Goal: Check status: Check status

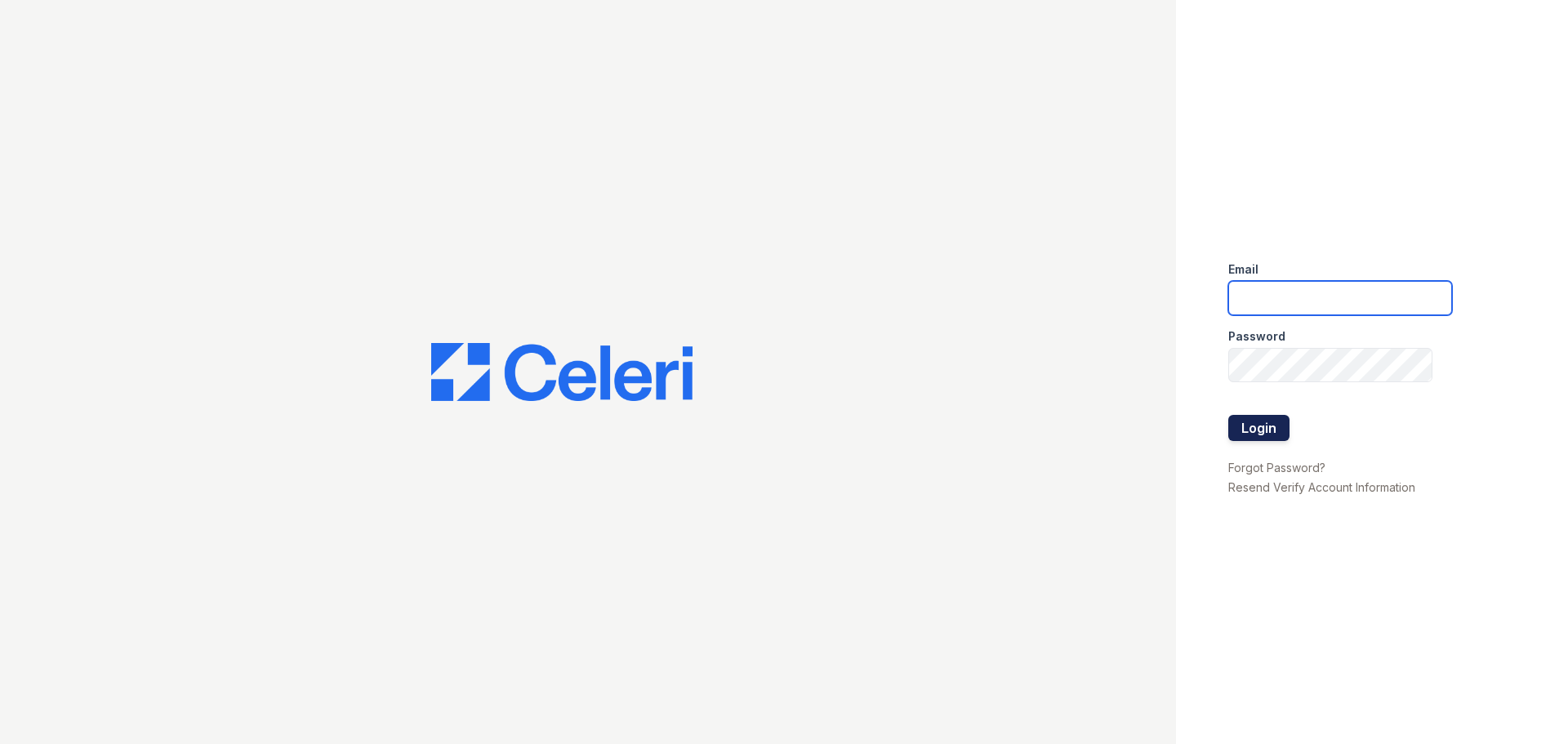
type input "[PERSON_NAME][EMAIL_ADDRESS][DOMAIN_NAME]"
click at [1258, 426] on button "Login" at bounding box center [1258, 427] width 61 height 26
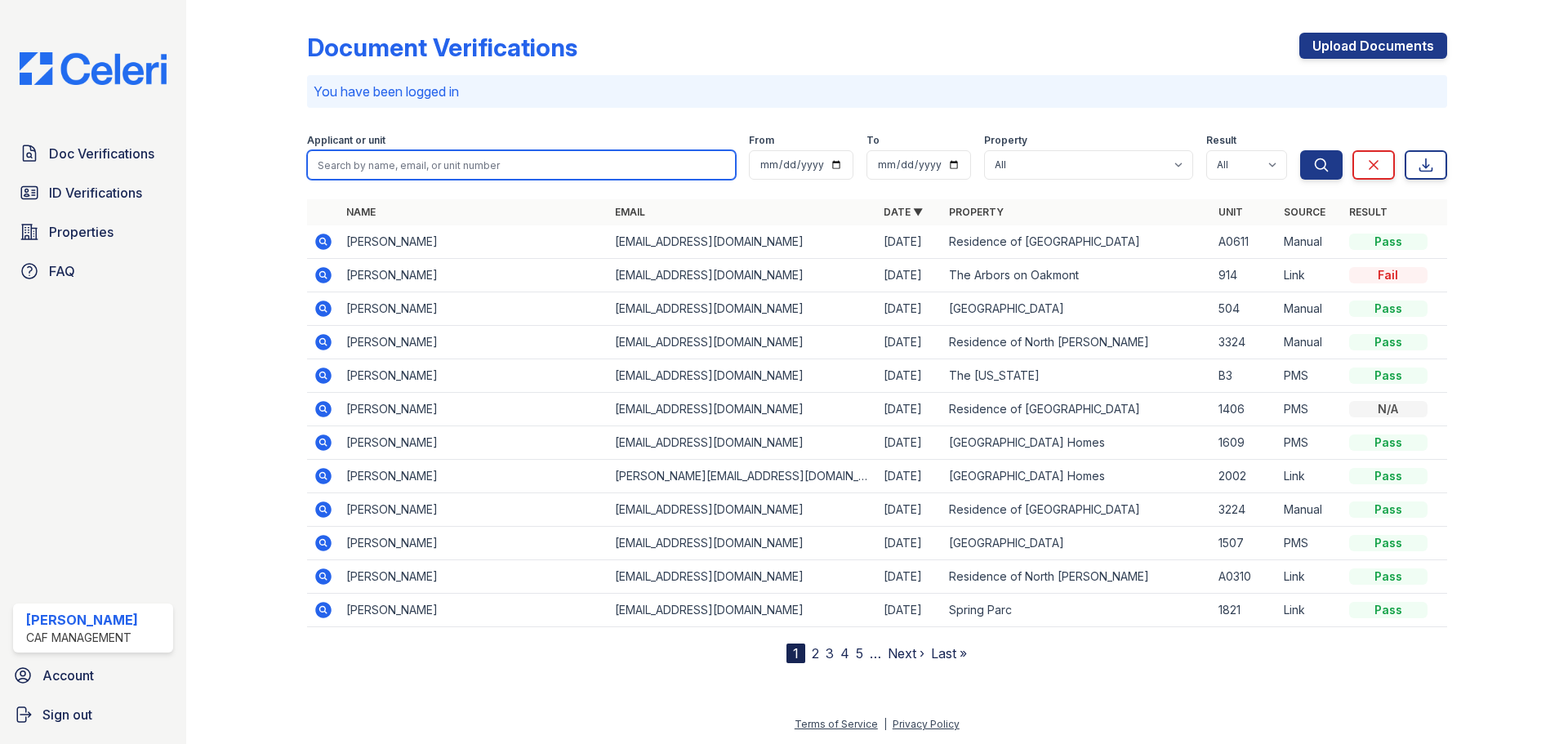
click at [458, 162] on input "search" at bounding box center [520, 164] width 428 height 29
type input "magyer"
click at [1300, 150] on button "Search" at bounding box center [1321, 164] width 43 height 29
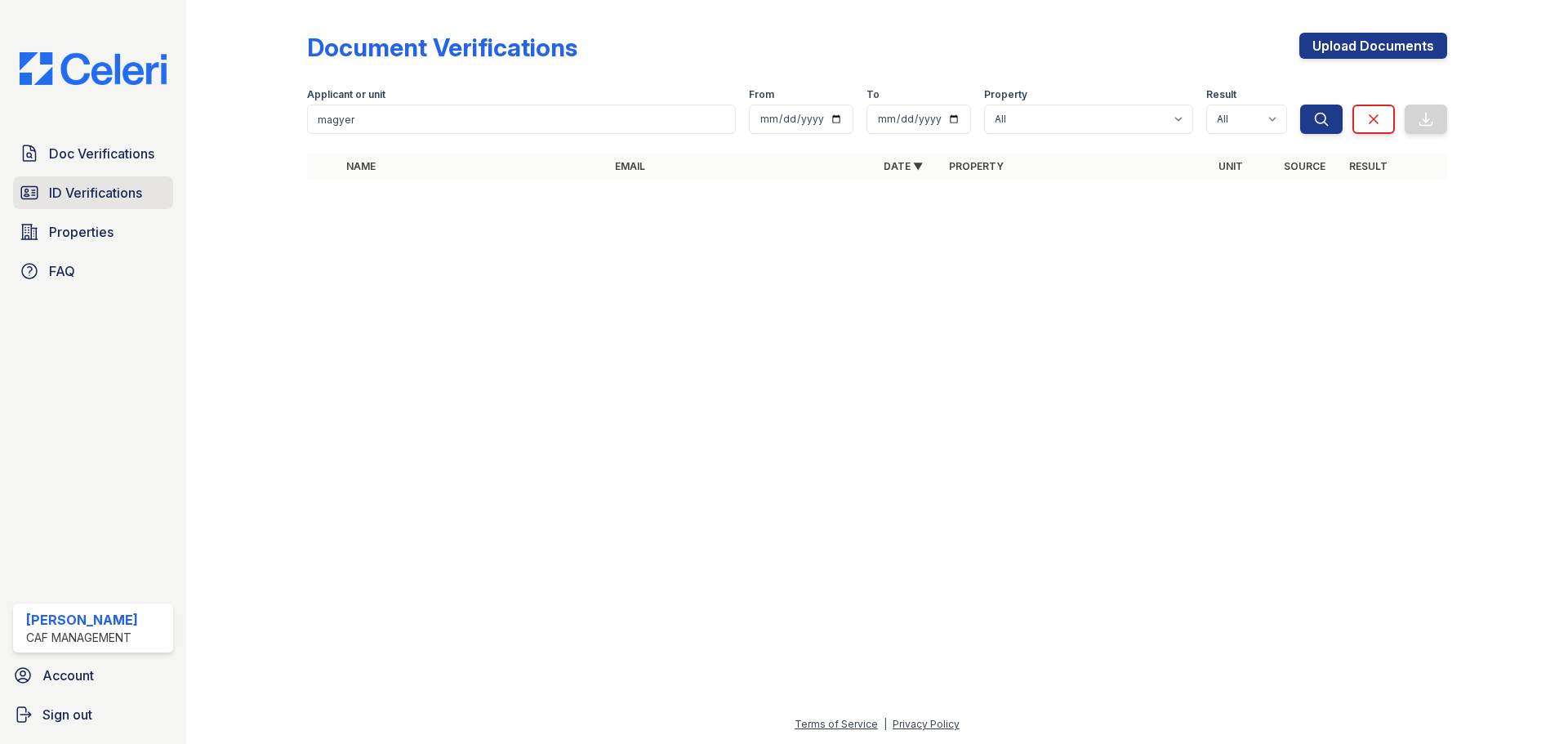
click at [89, 197] on span "ID Verifications" at bounding box center [95, 193] width 93 height 20
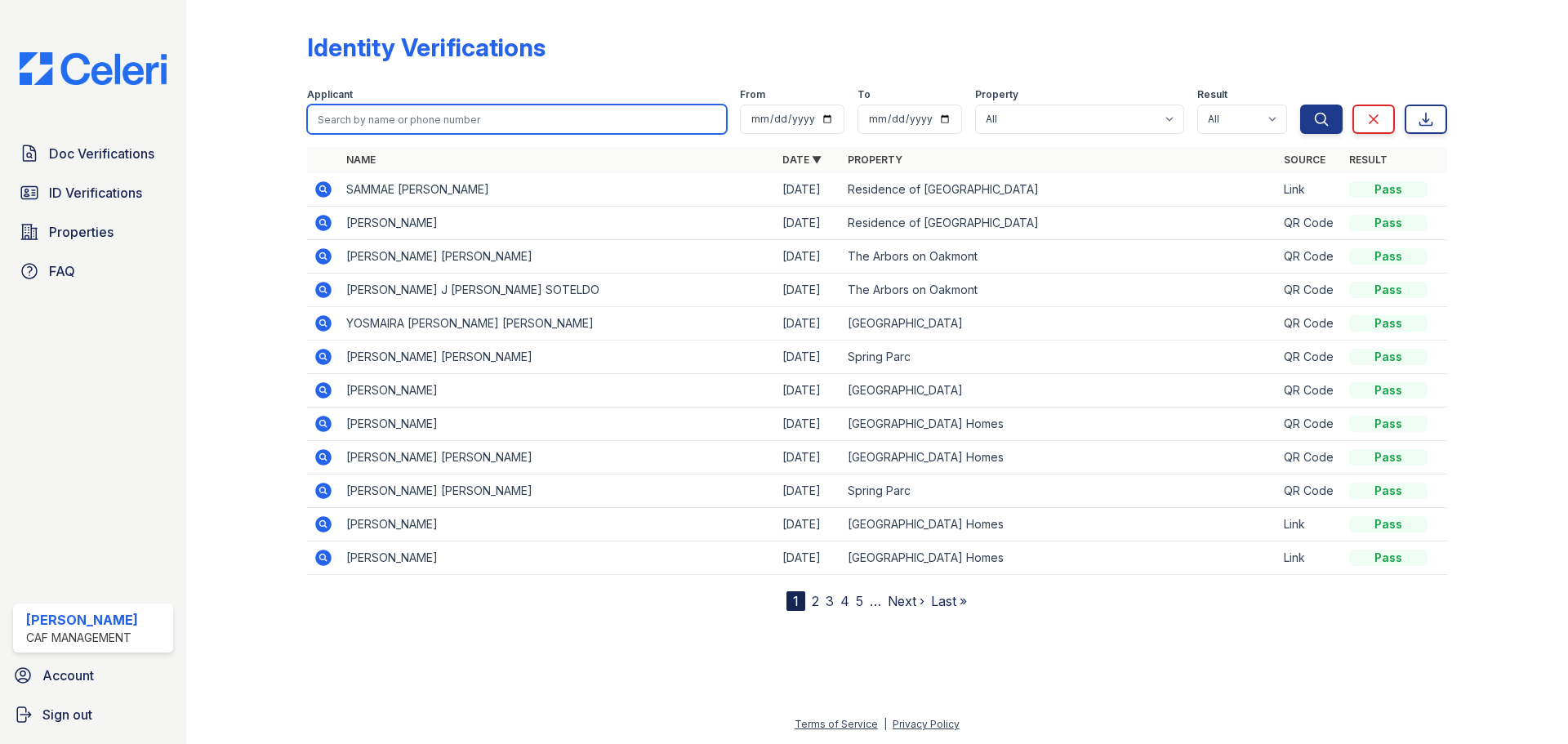
drag, startPoint x: 373, startPoint y: 126, endPoint x: 383, endPoint y: 126, distance: 10.0
click at [383, 126] on input "search" at bounding box center [516, 119] width 419 height 29
type input "magy"
click at [1300, 105] on button "Search" at bounding box center [1321, 119] width 43 height 29
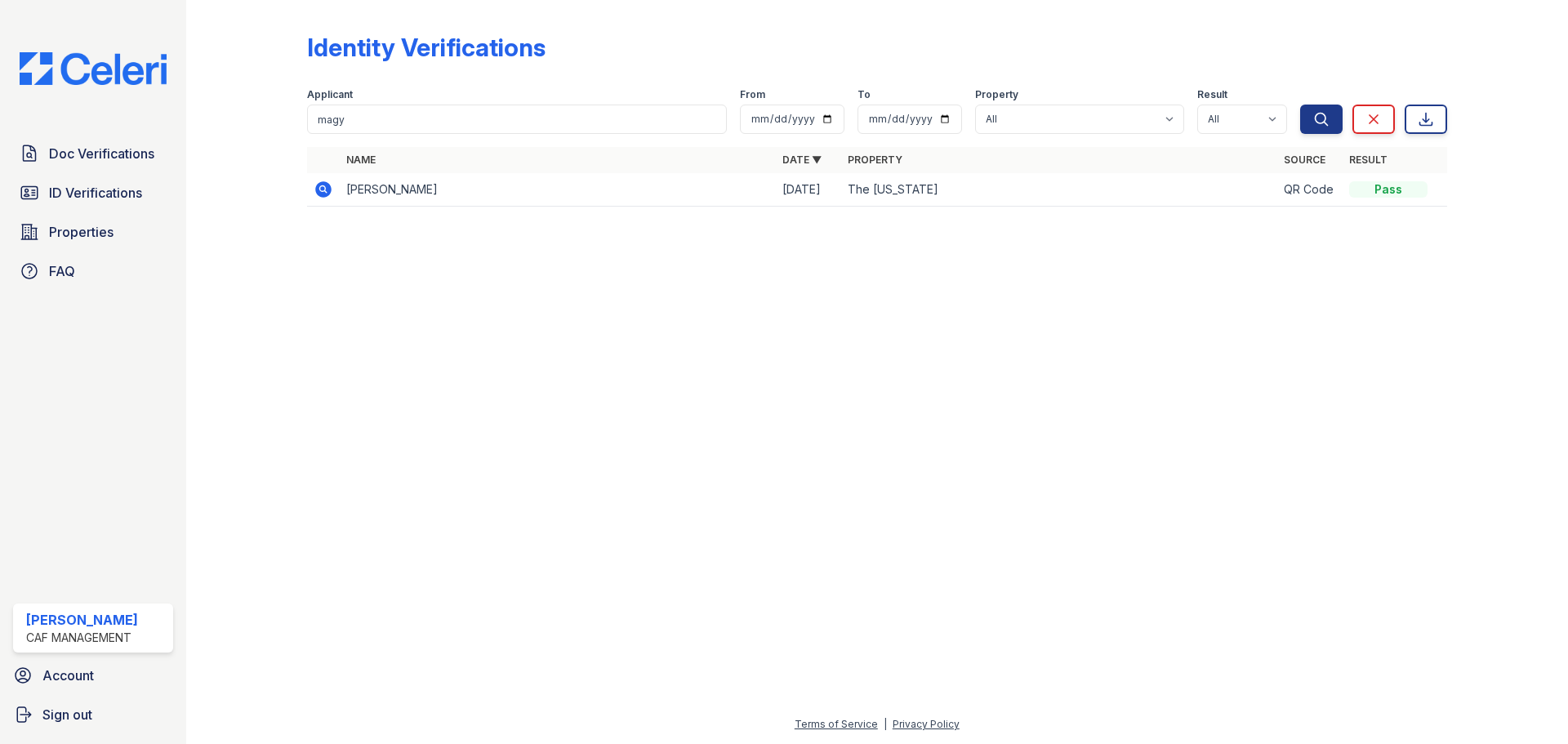
click at [319, 186] on icon at bounding box center [324, 190] width 16 height 16
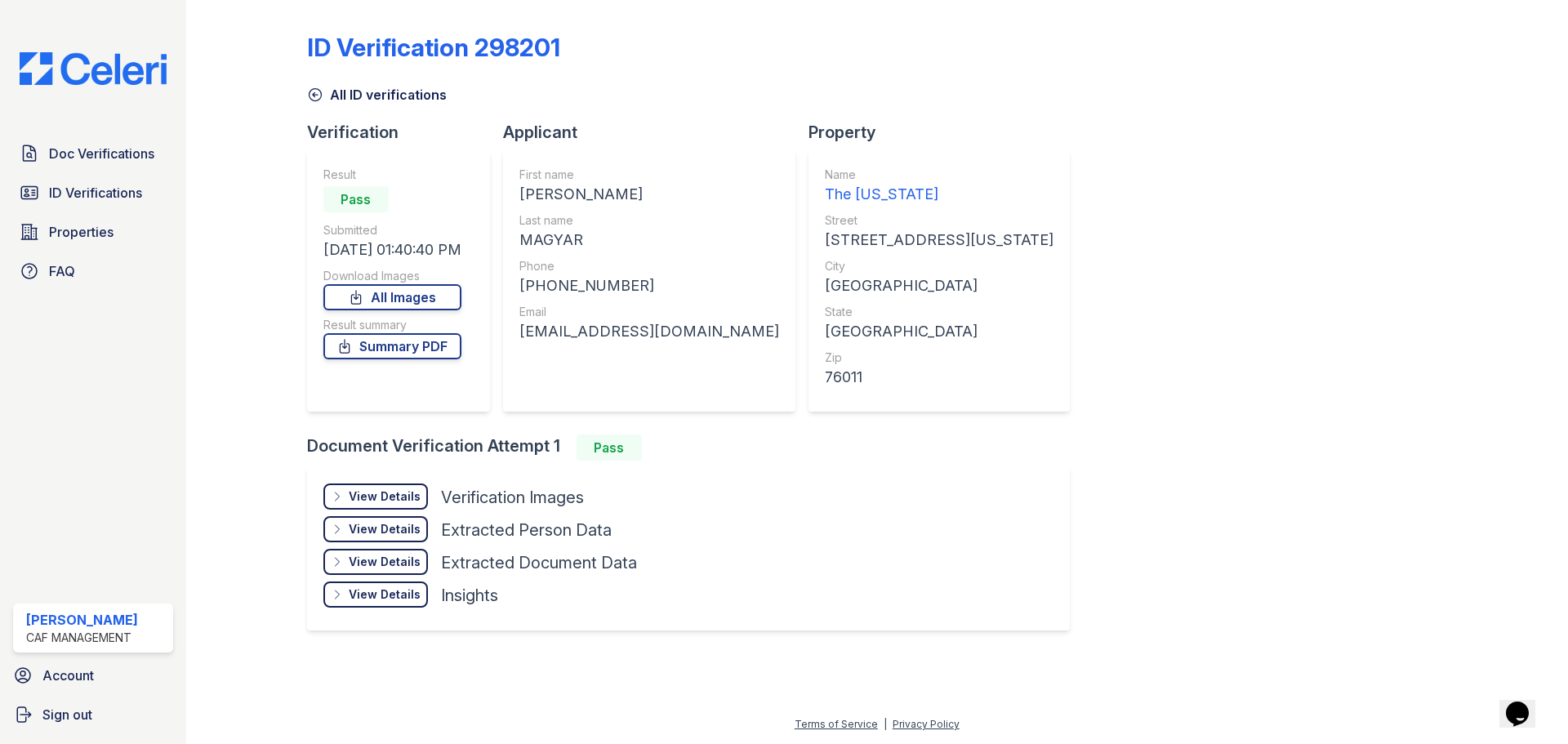
click at [376, 497] on div "View Details" at bounding box center [385, 496] width 72 height 16
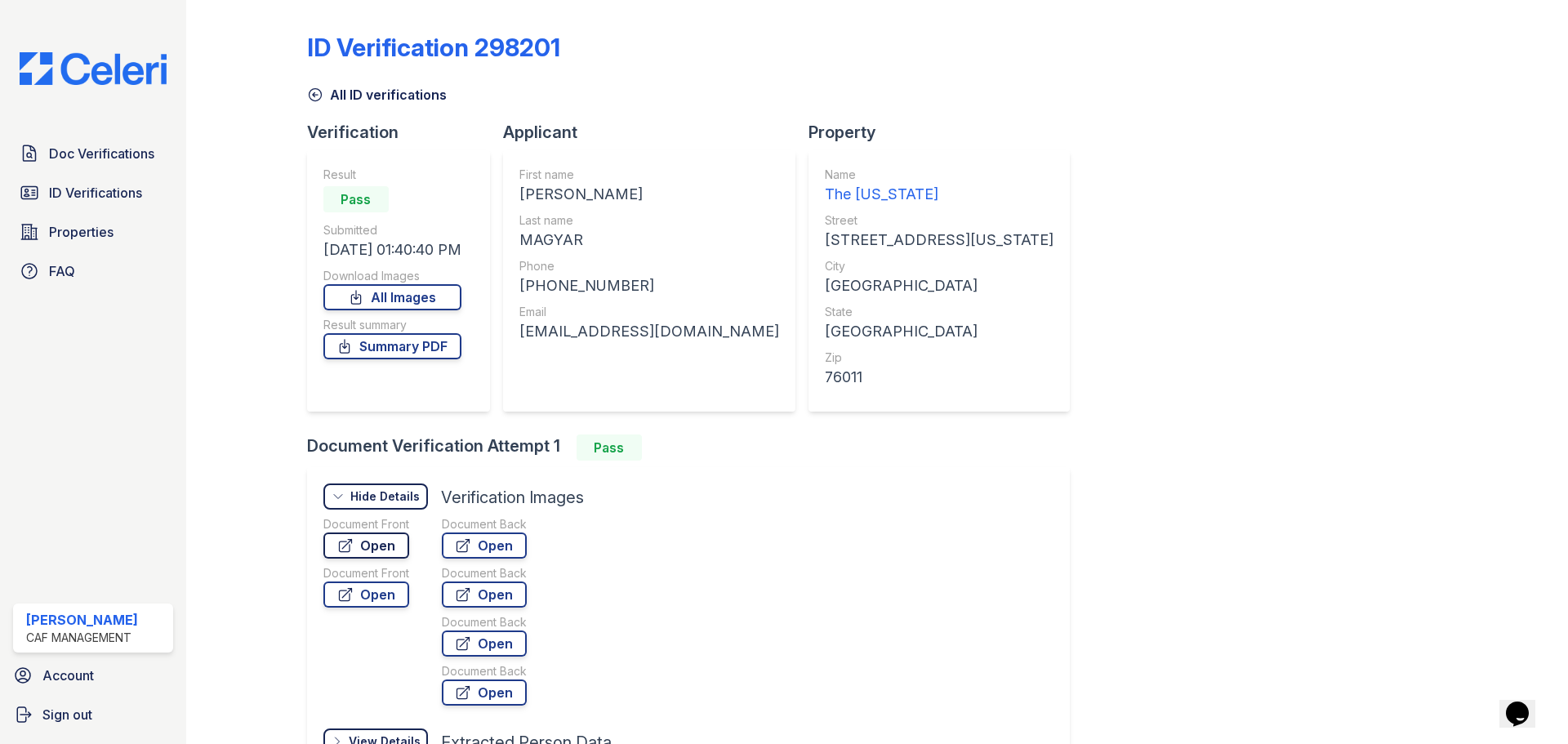
click at [388, 548] on link "Open" at bounding box center [367, 545] width 86 height 26
click at [128, 146] on span "Doc Verifications" at bounding box center [101, 154] width 105 height 20
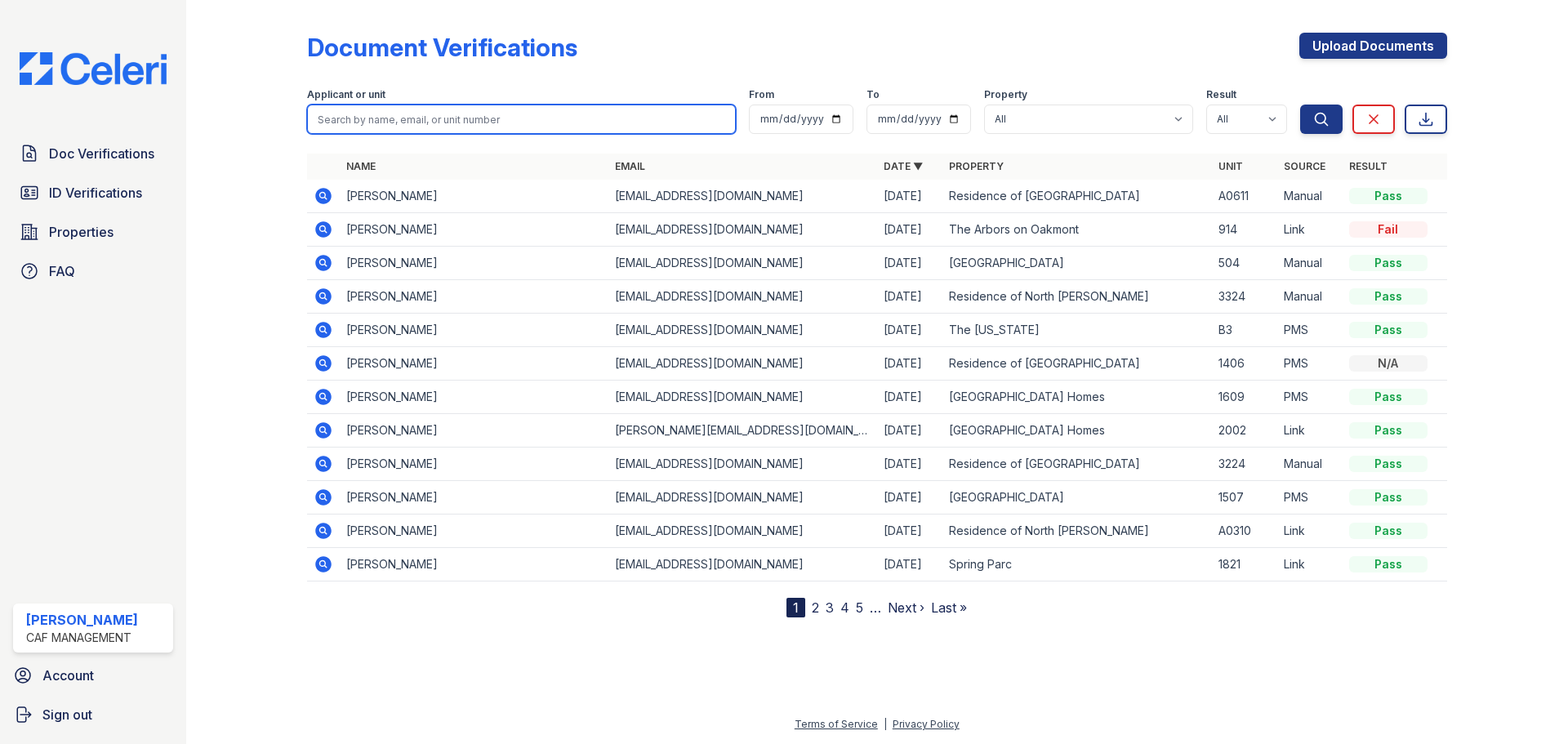
click at [418, 113] on input "search" at bounding box center [520, 119] width 428 height 29
type input "magy"
click at [1300, 105] on button "Search" at bounding box center [1321, 119] width 43 height 29
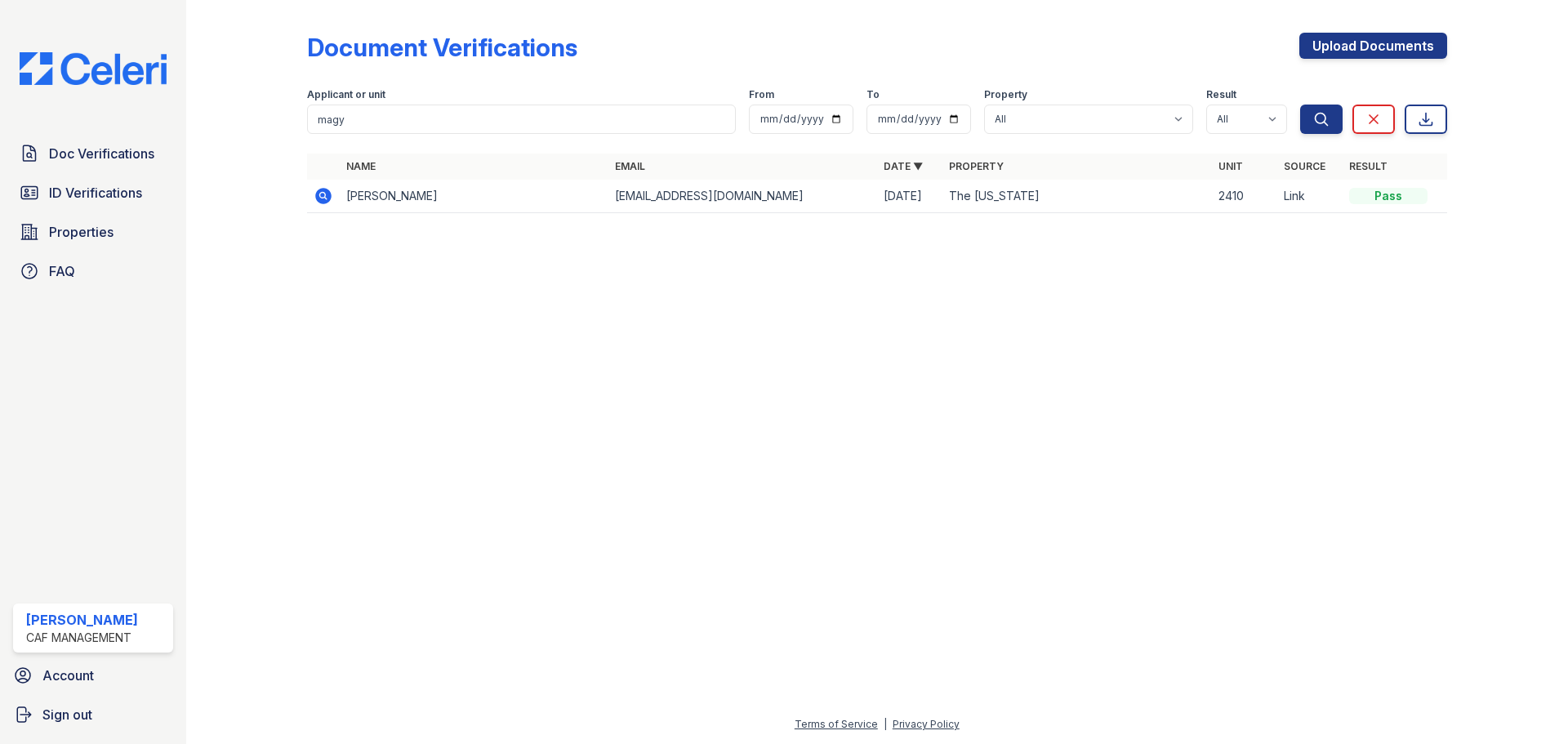
click at [323, 198] on icon at bounding box center [324, 196] width 20 height 20
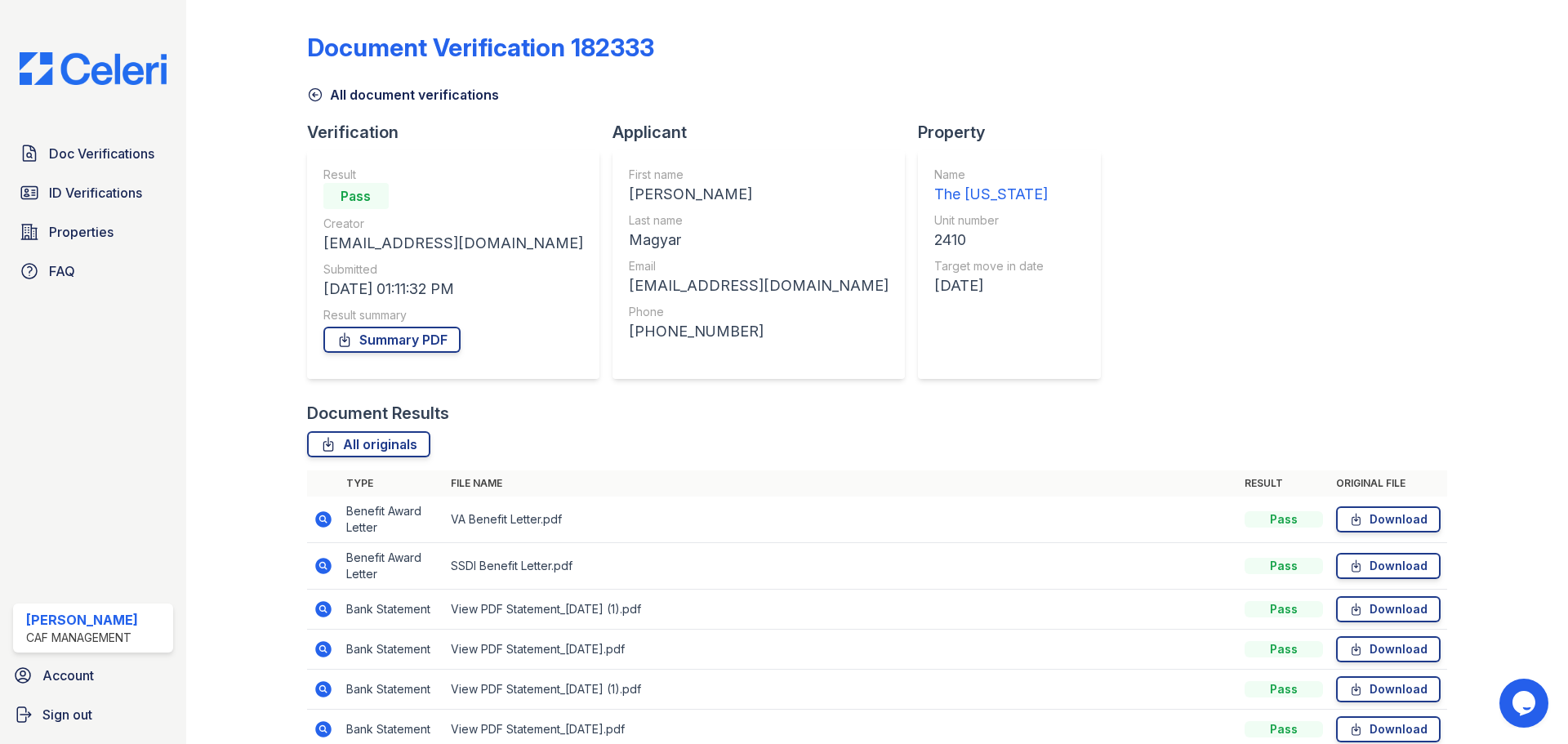
scroll to position [324, 0]
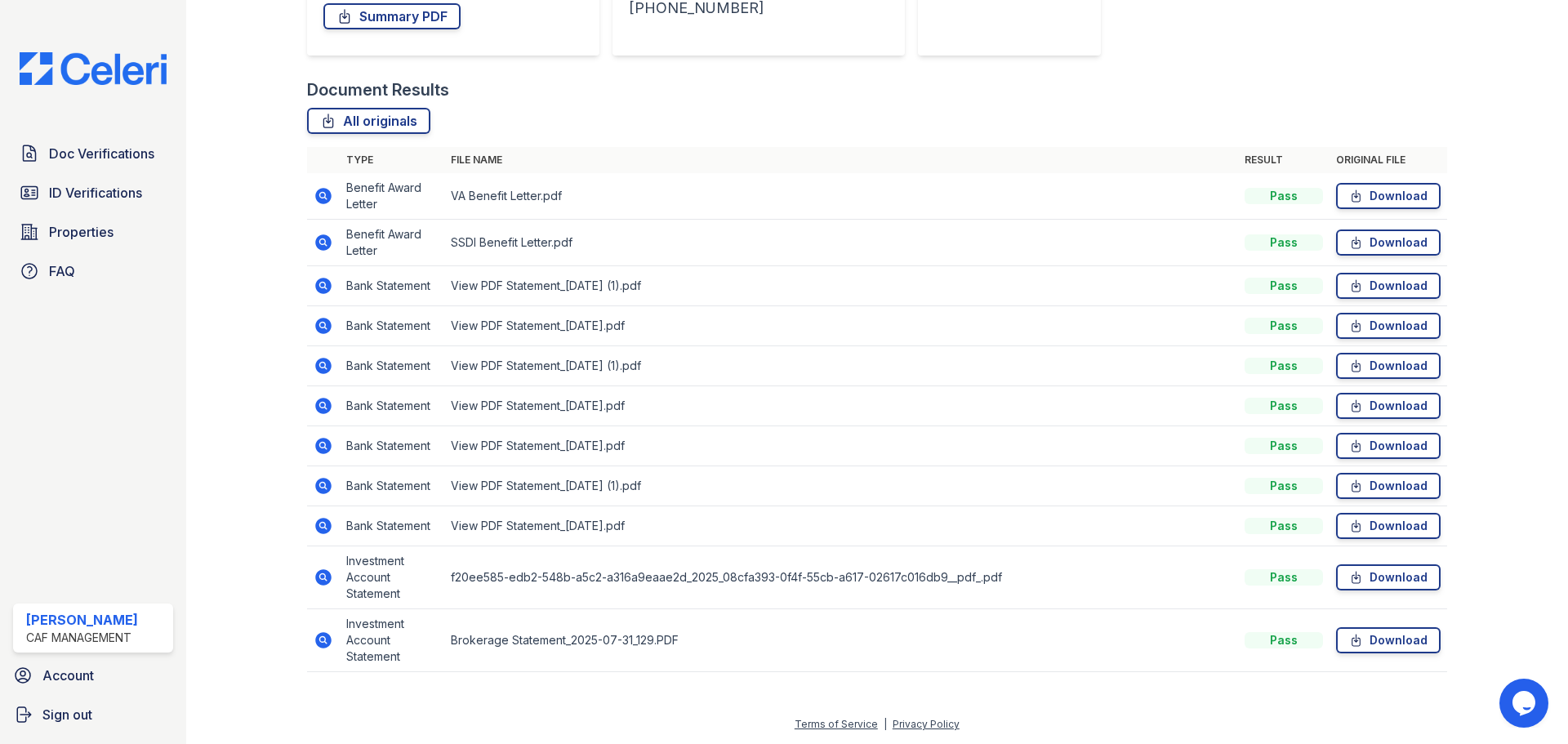
click at [323, 407] on icon at bounding box center [324, 406] width 20 height 20
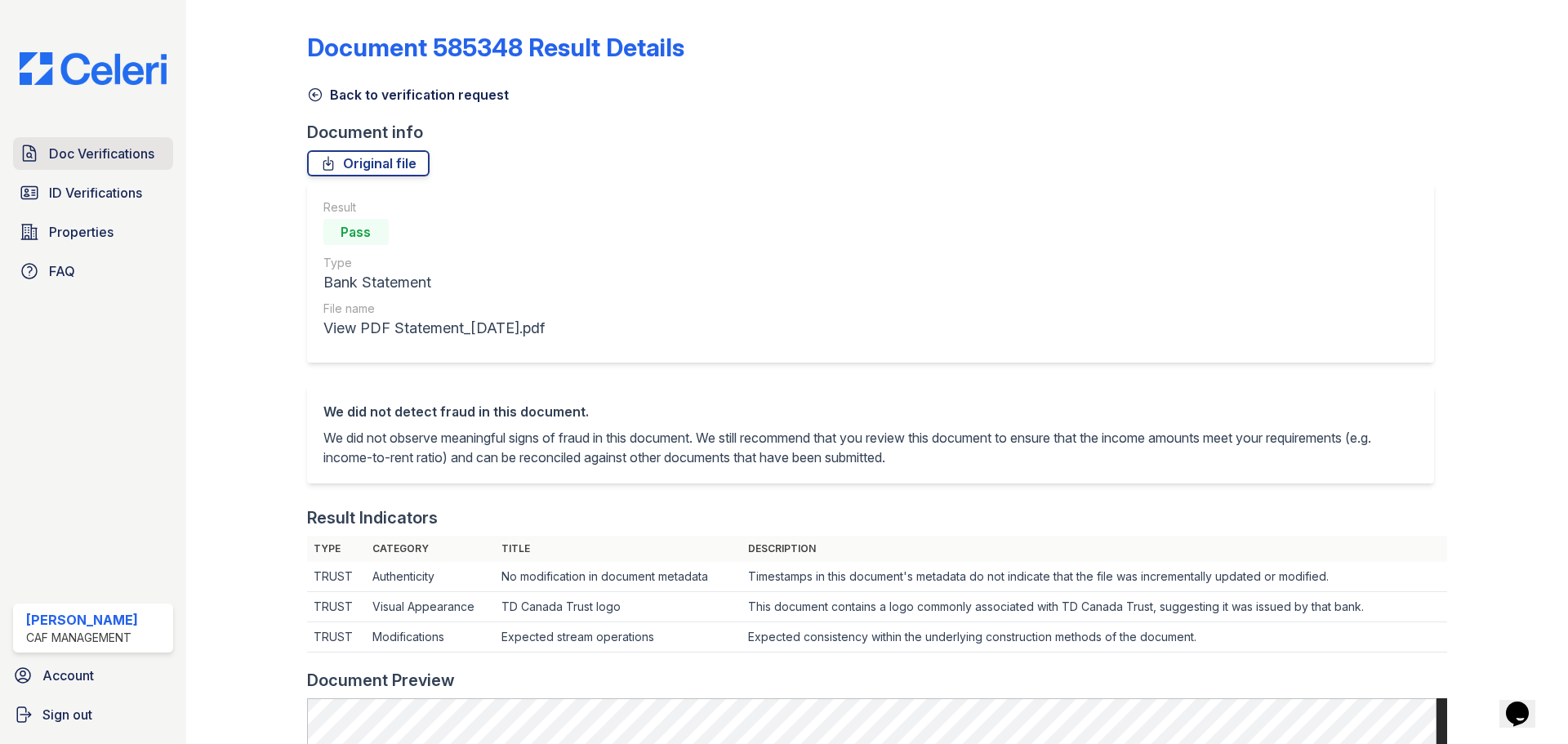
click at [123, 164] on span "Doc Verifications" at bounding box center [101, 154] width 105 height 20
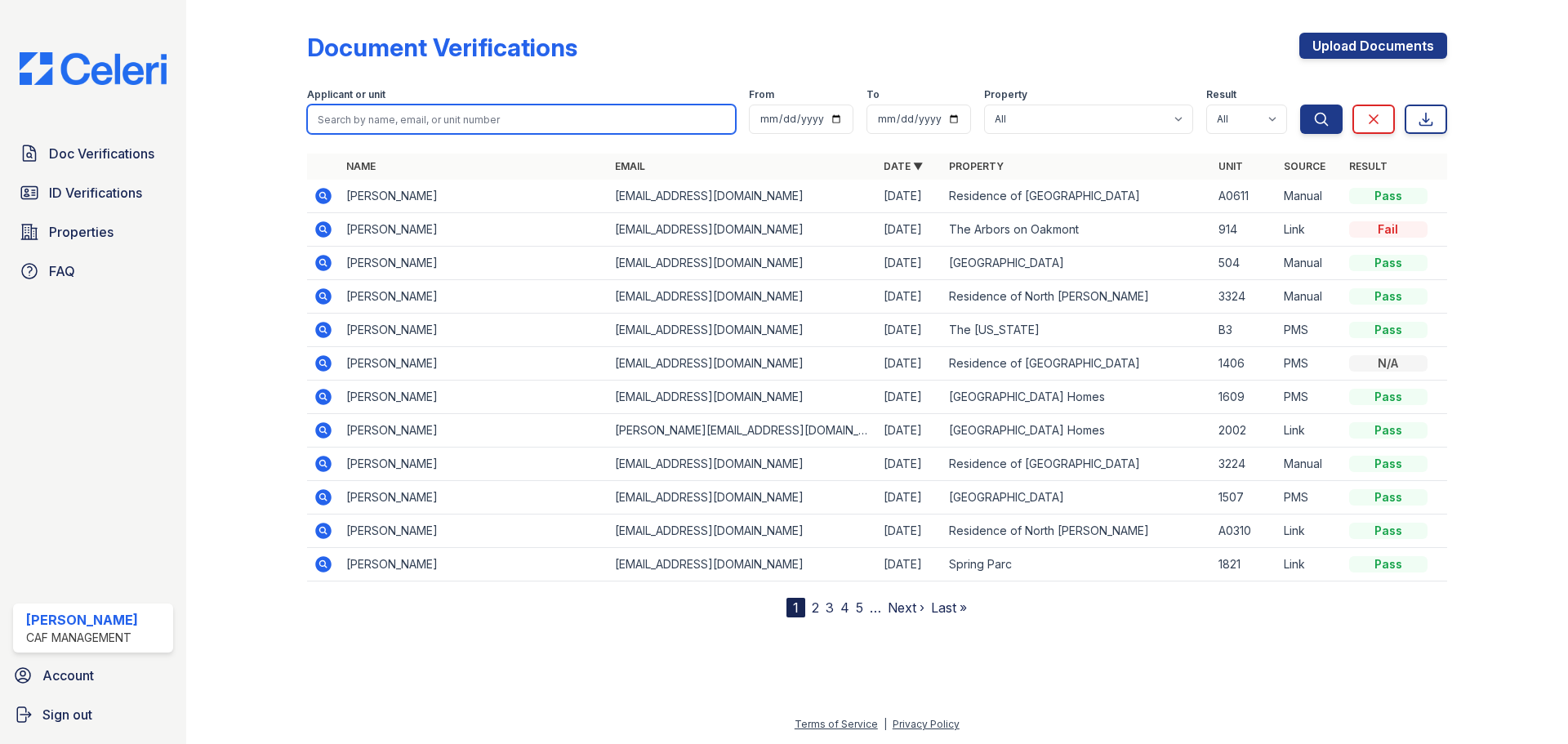
click at [428, 123] on input "search" at bounding box center [520, 119] width 428 height 29
type input "ruiz"
click at [1300, 105] on button "Search" at bounding box center [1321, 119] width 43 height 29
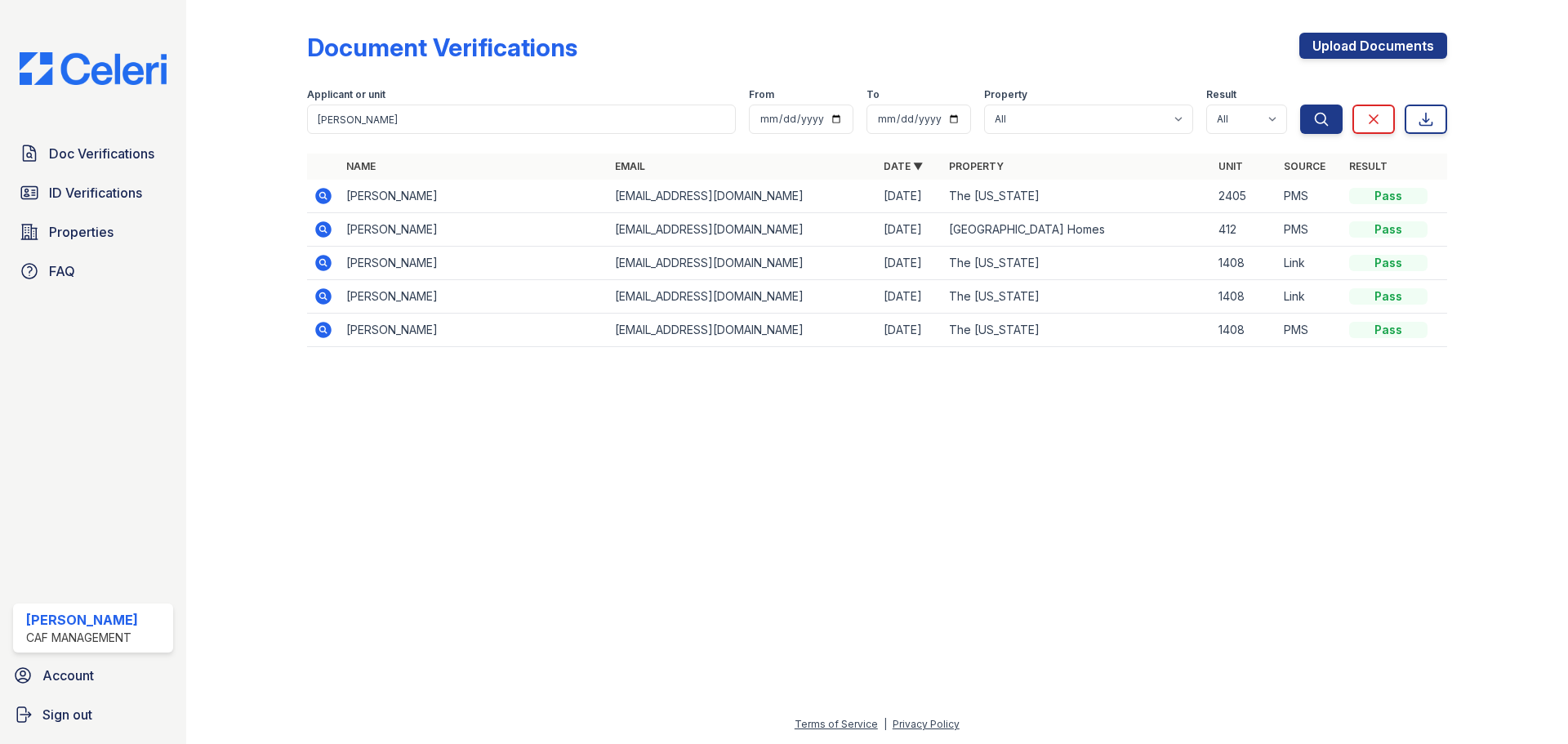
click at [325, 196] on icon at bounding box center [324, 196] width 20 height 20
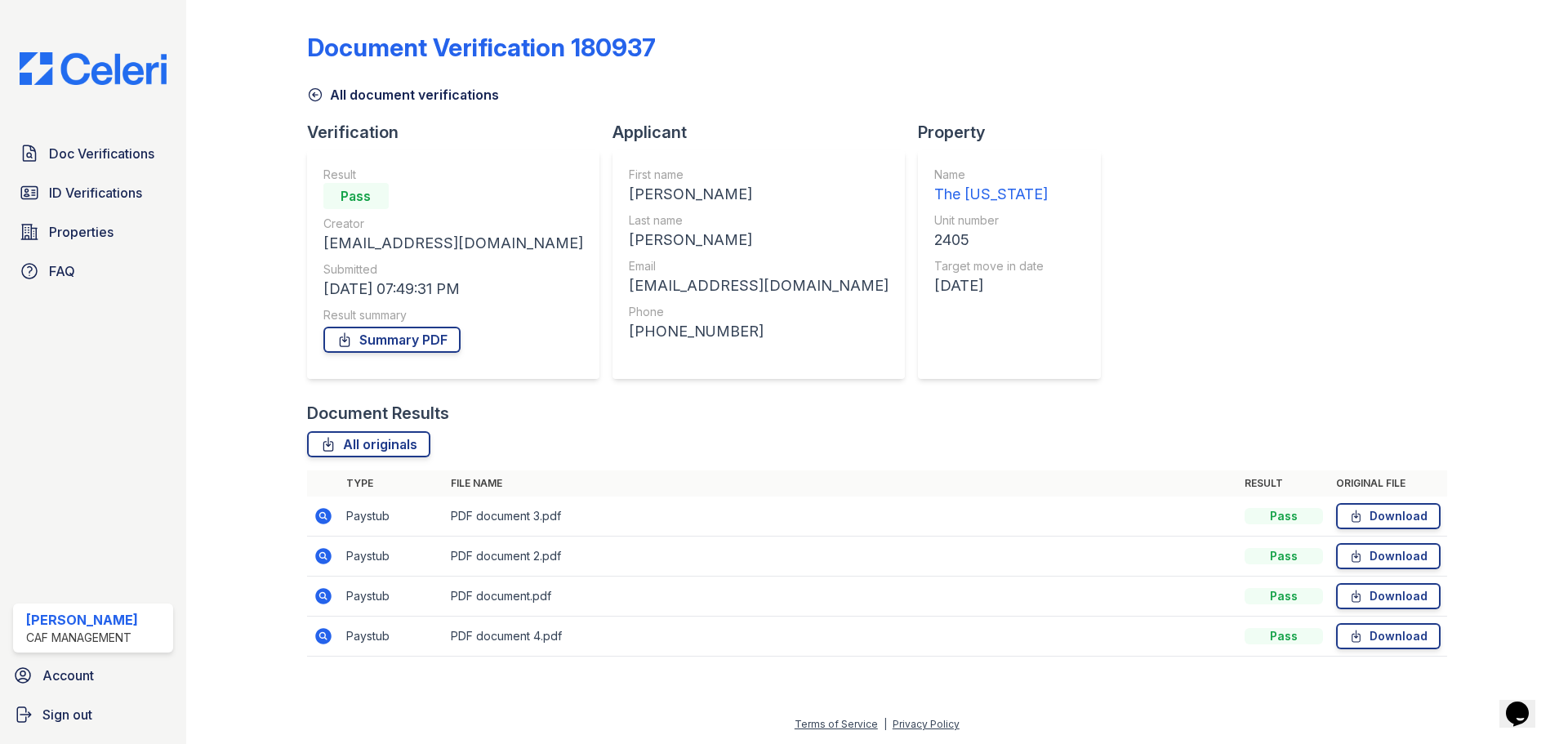
click at [324, 518] on icon at bounding box center [324, 516] width 16 height 16
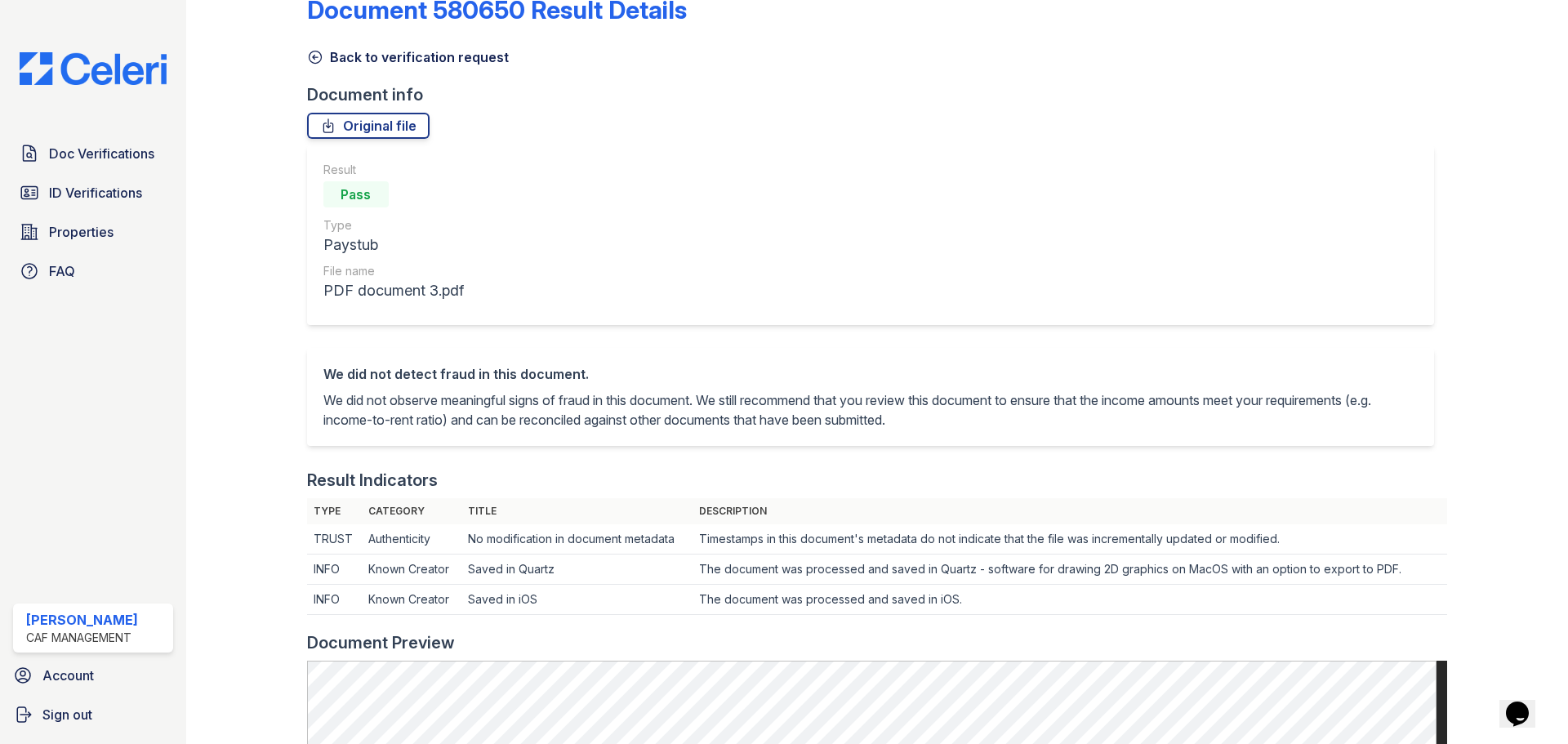
scroll to position [12, 0]
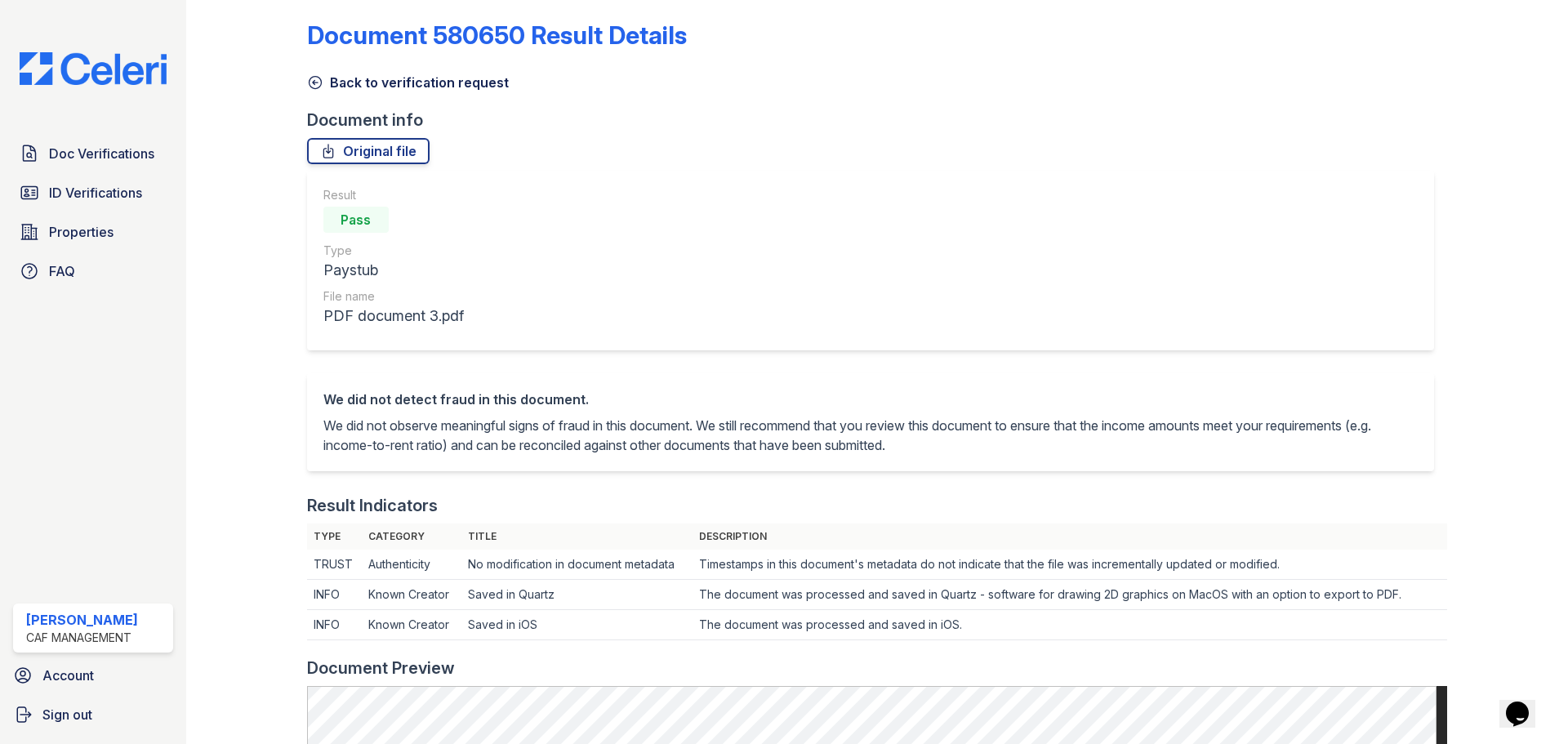
click at [313, 89] on icon at bounding box center [315, 82] width 16 height 16
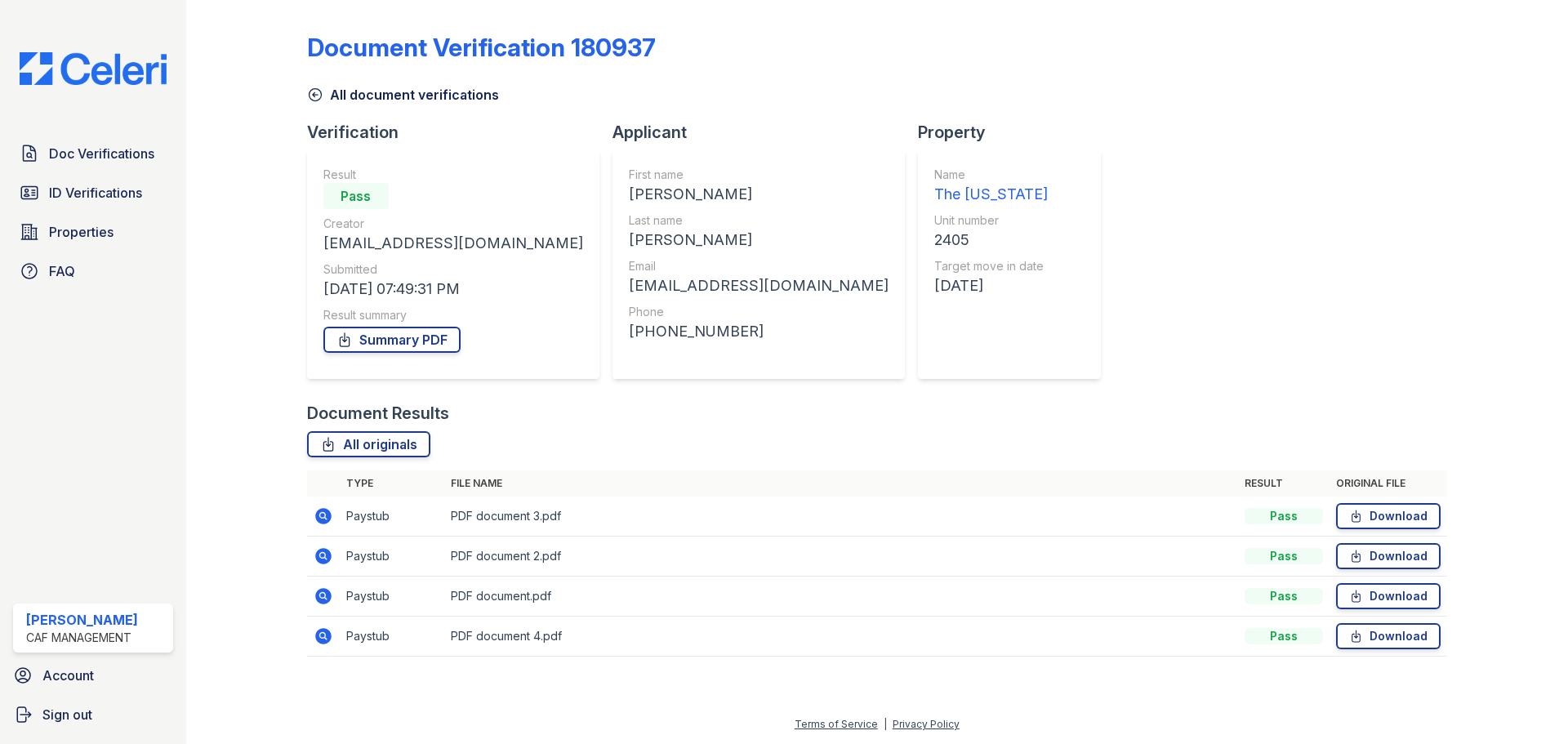
click at [321, 548] on icon at bounding box center [324, 556] width 20 height 20
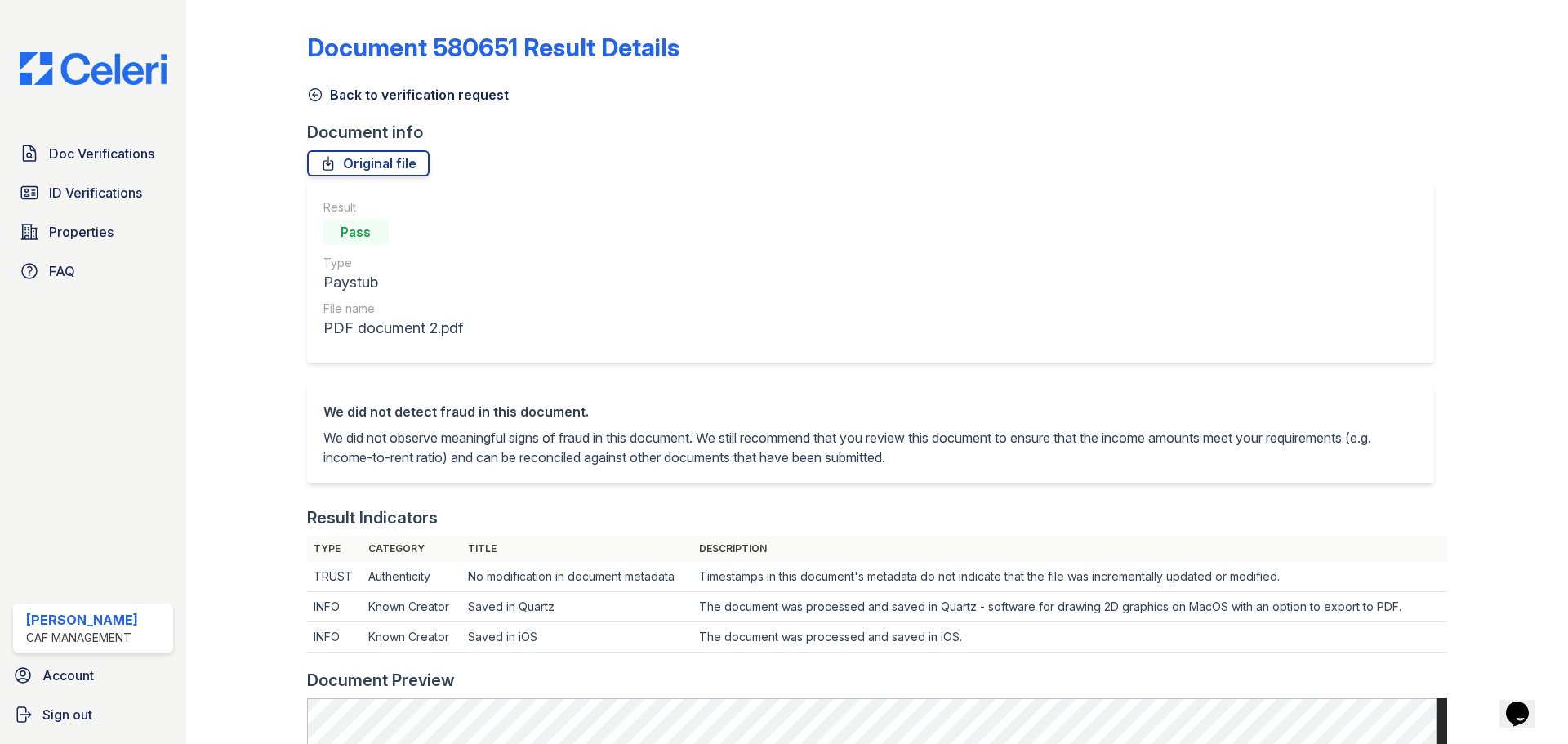
click at [321, 105] on div "Document 580651 Result Details Back to verification request Document info Origi…" at bounding box center [876, 724] width 1140 height 1435
click at [316, 97] on icon at bounding box center [315, 95] width 16 height 16
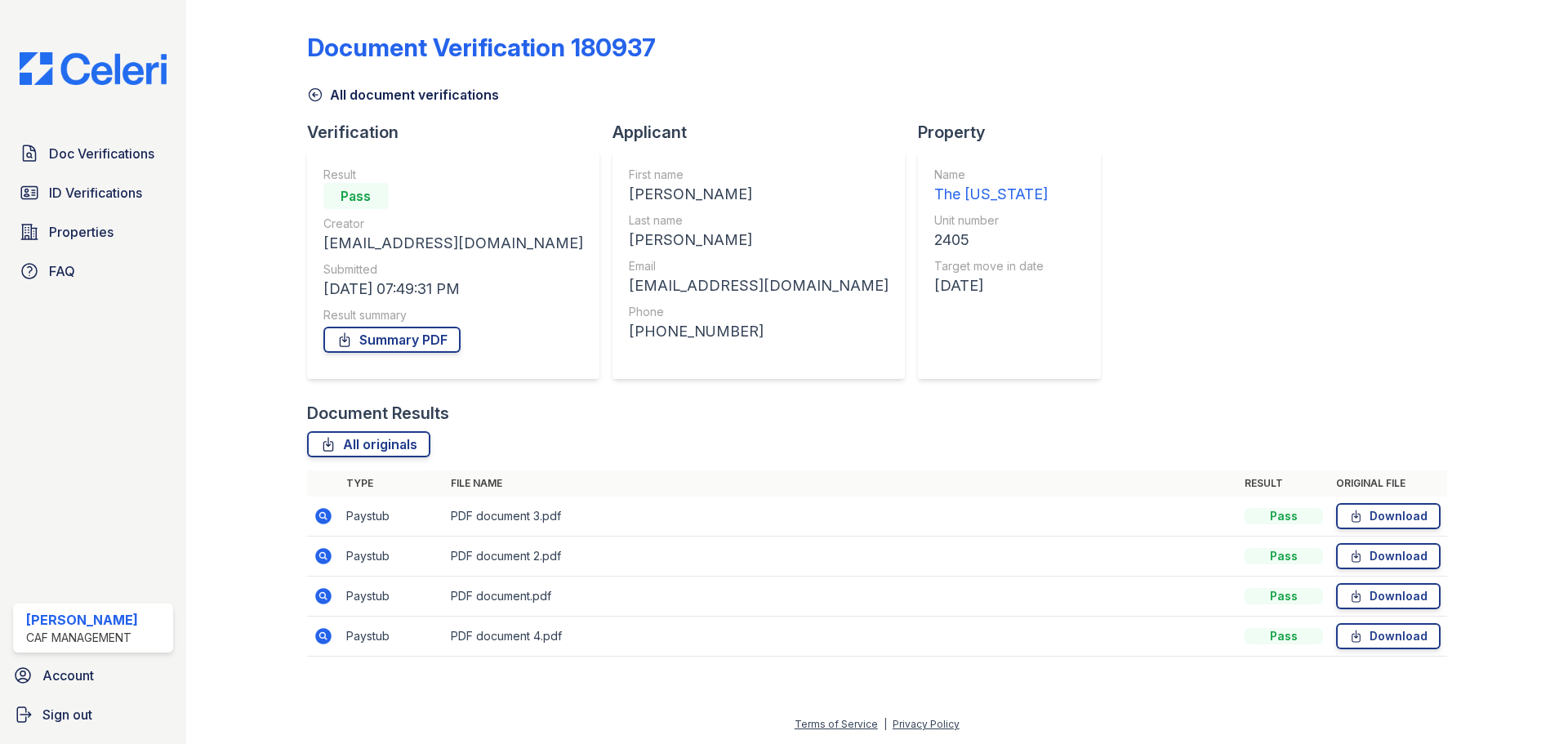
click at [325, 600] on icon at bounding box center [324, 596] width 16 height 16
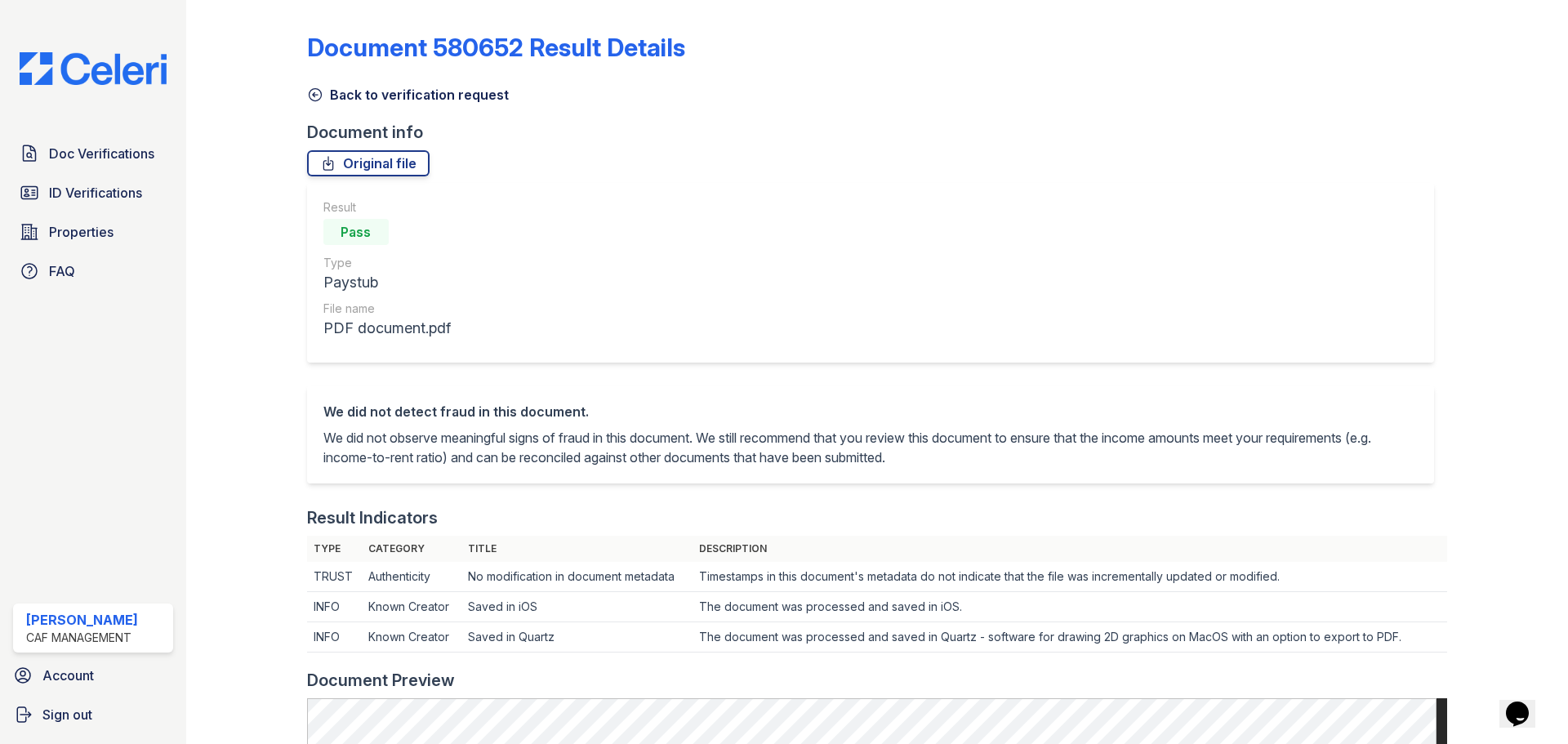
click at [312, 92] on icon at bounding box center [315, 95] width 16 height 16
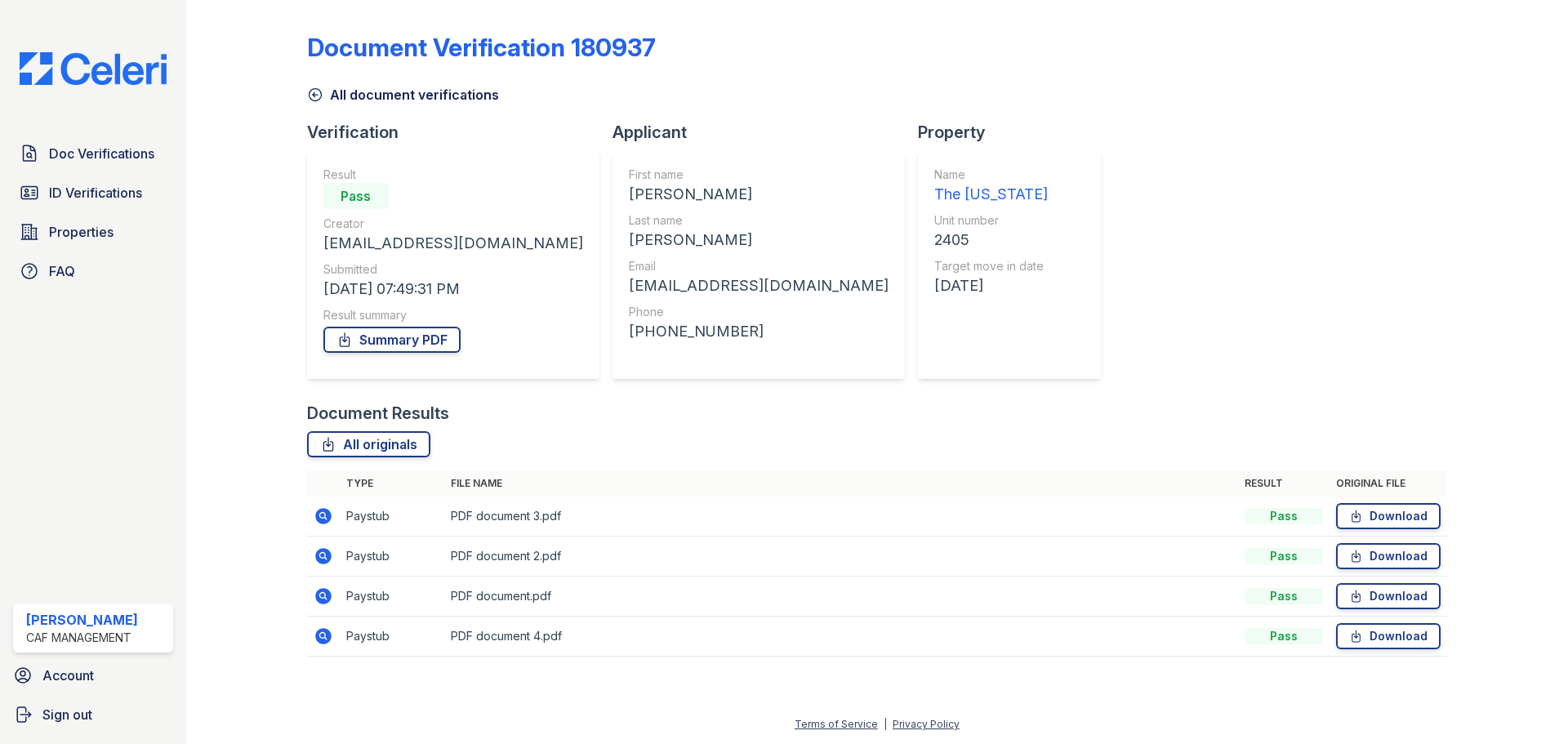
click at [330, 638] on icon at bounding box center [324, 636] width 16 height 16
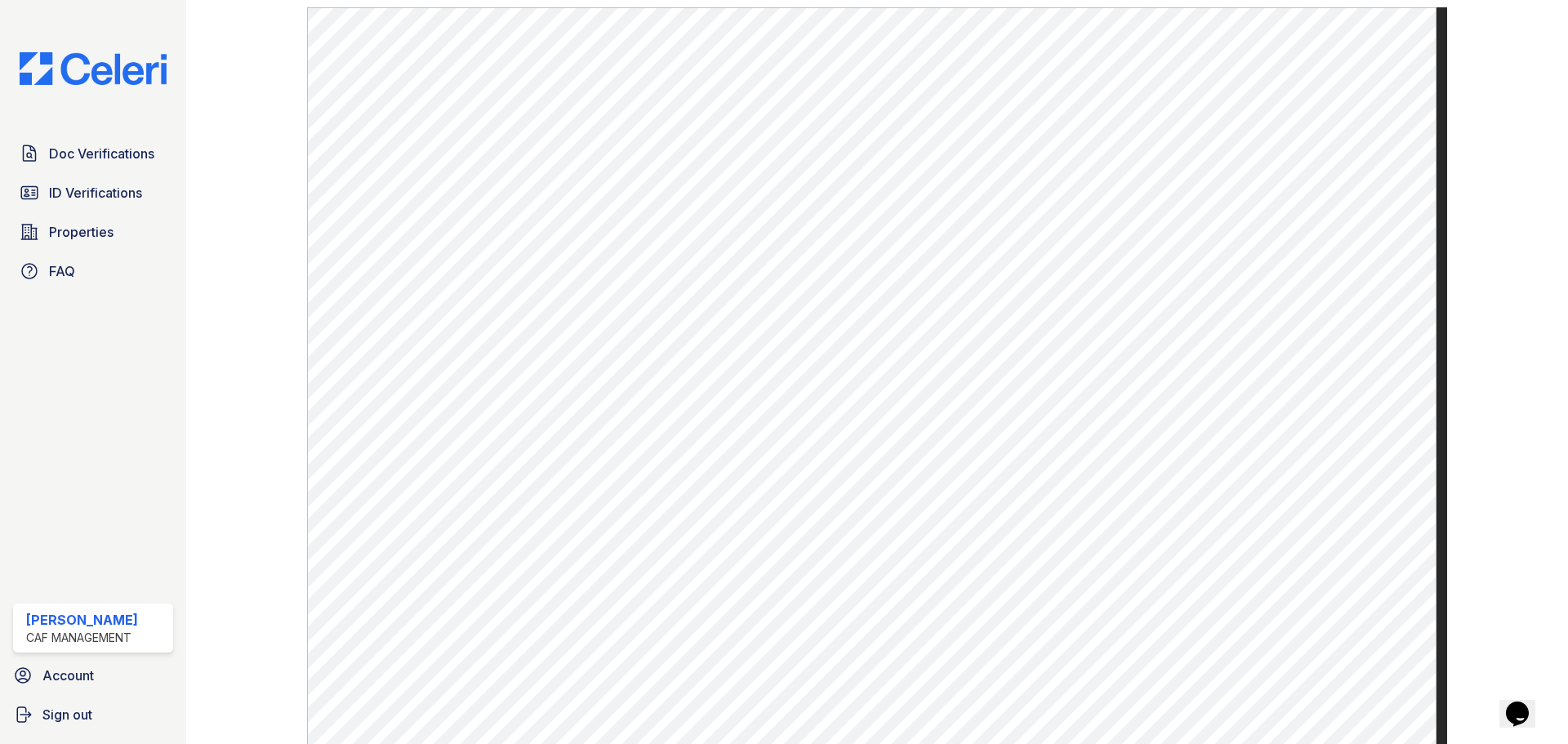
scroll to position [692, 0]
click at [112, 153] on span "Doc Verifications" at bounding box center [101, 154] width 105 height 20
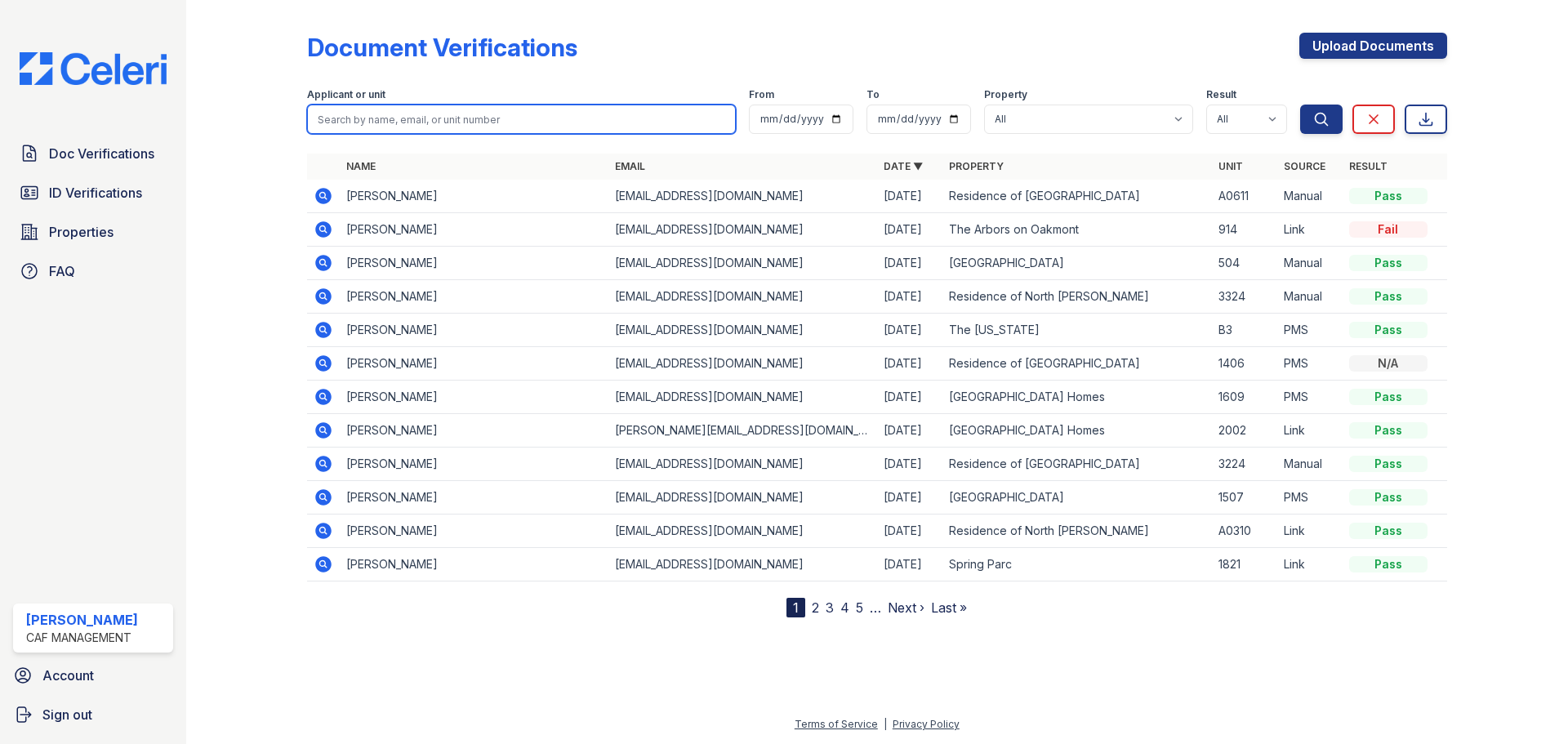
click at [436, 122] on input "search" at bounding box center [520, 119] width 428 height 29
type input "eduardo"
click at [1300, 105] on button "Search" at bounding box center [1321, 119] width 43 height 29
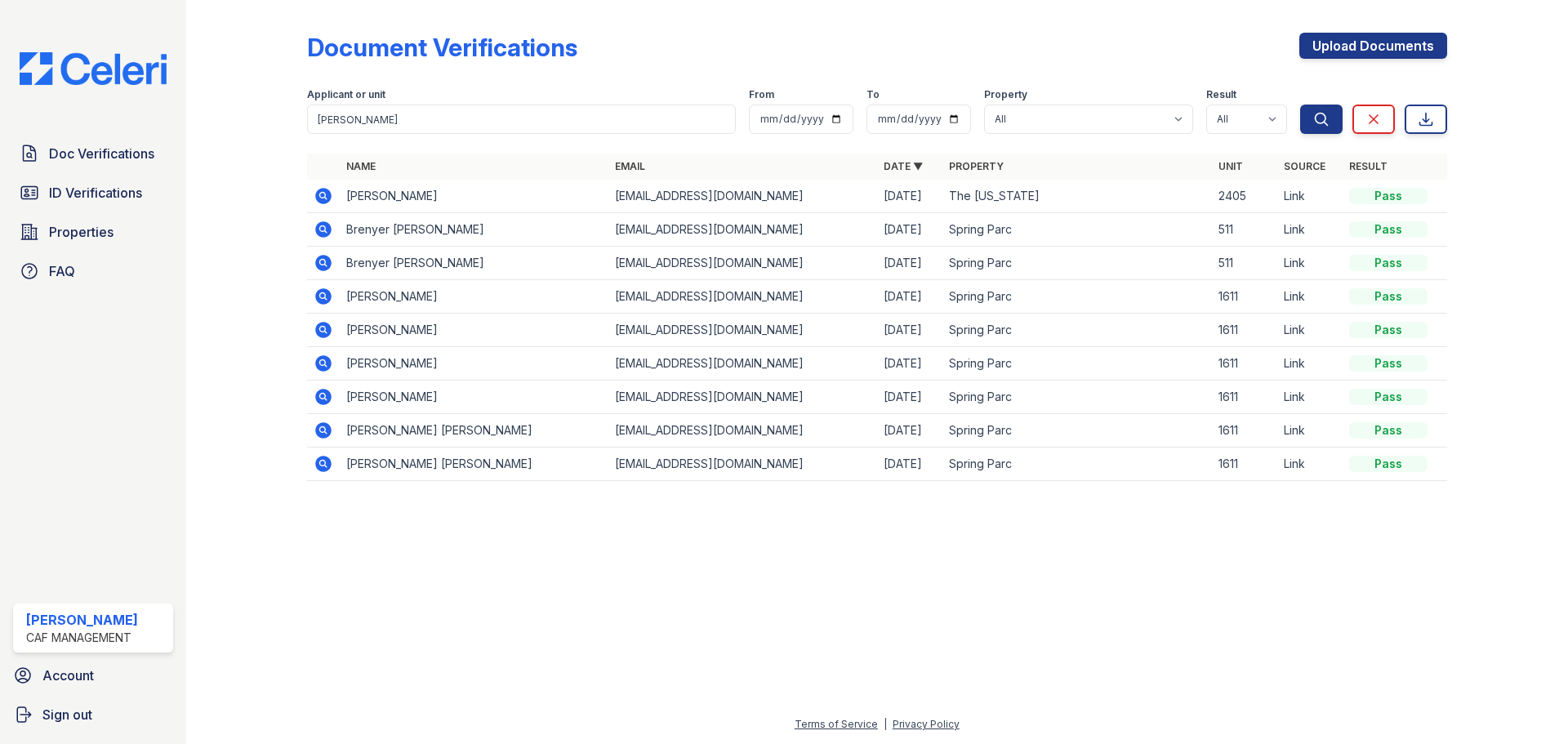
click at [318, 195] on icon at bounding box center [324, 196] width 16 height 16
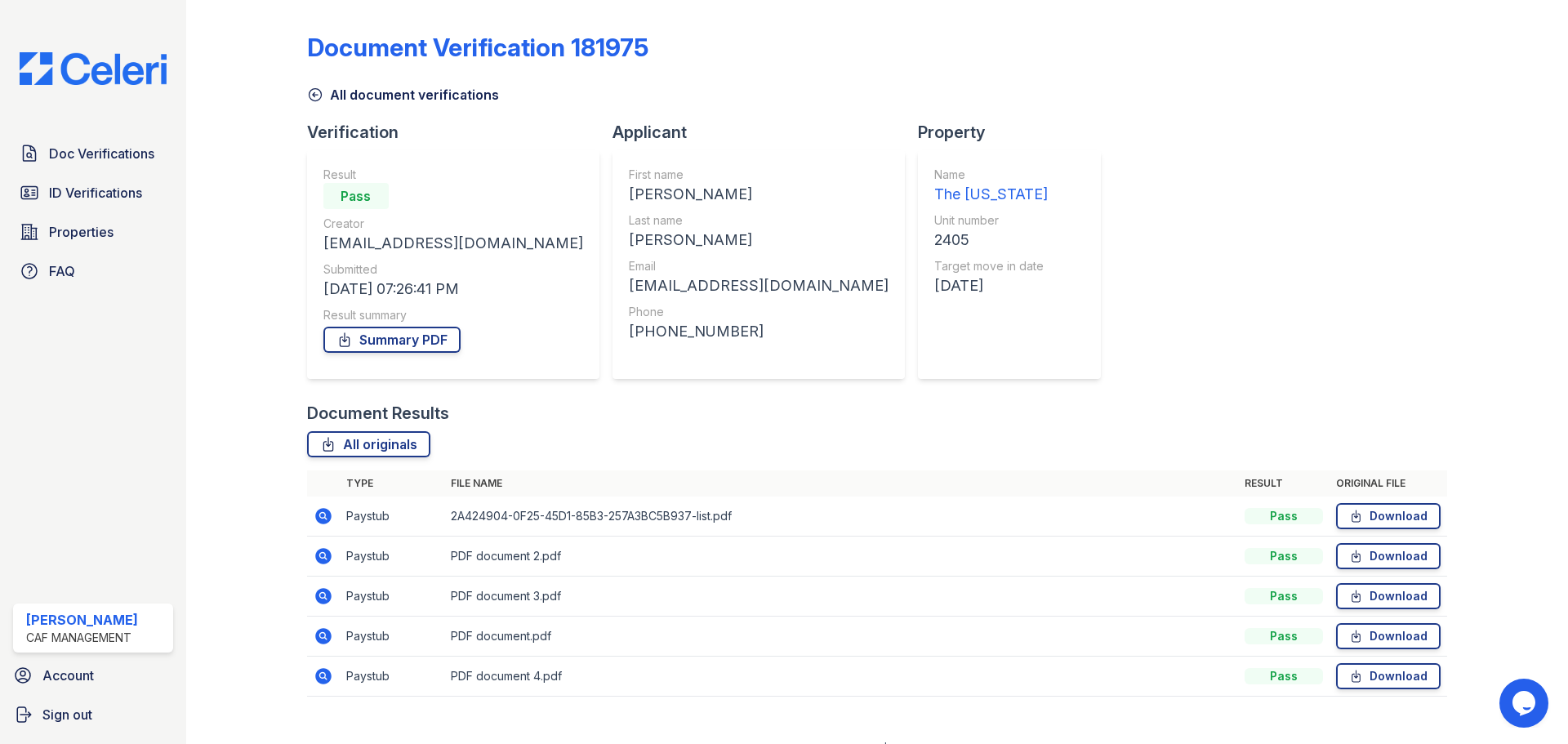
scroll to position [25, 0]
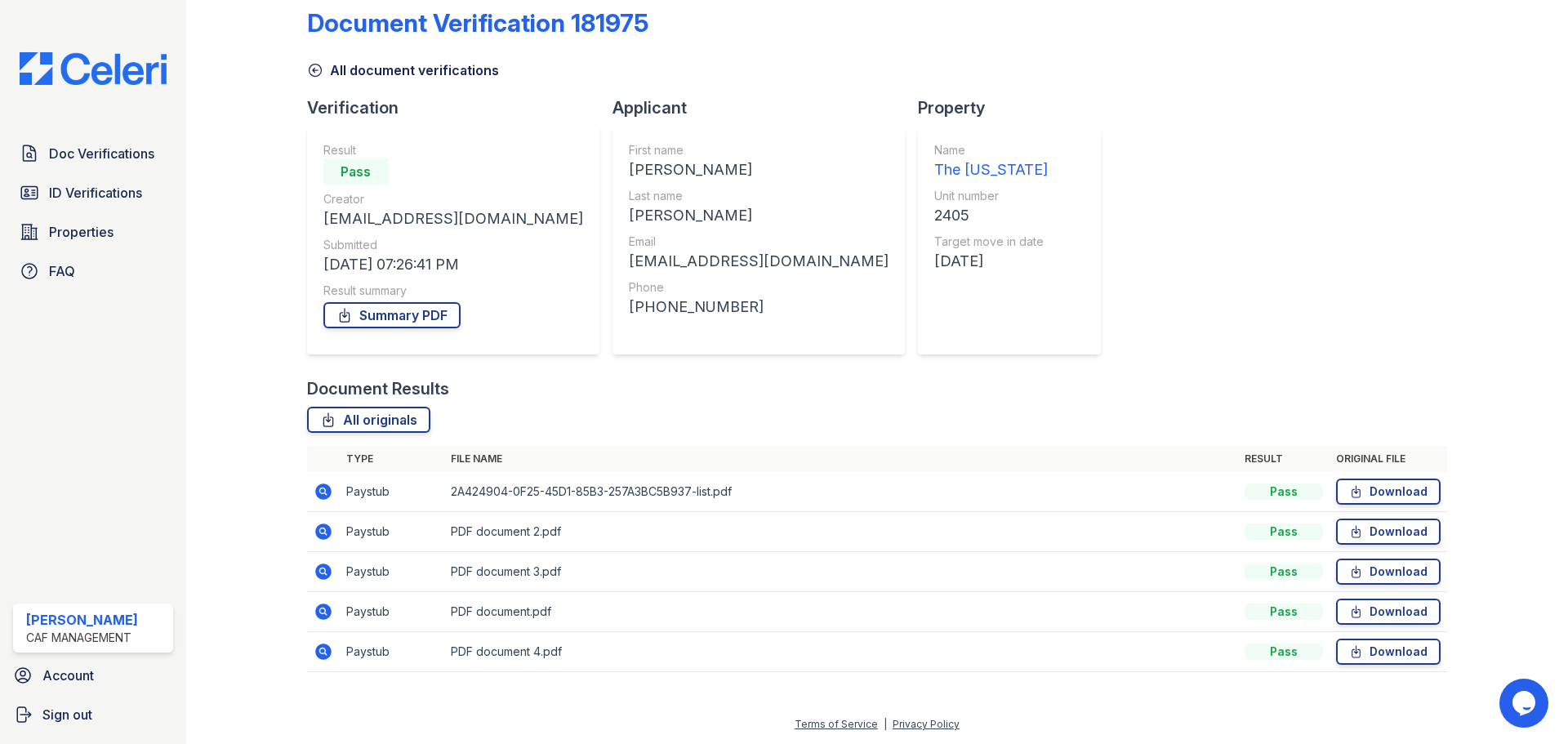
click at [326, 505] on td at bounding box center [323, 492] width 33 height 40
click at [322, 505] on td at bounding box center [323, 492] width 33 height 40
click at [323, 508] on td at bounding box center [323, 492] width 33 height 40
click at [318, 501] on td at bounding box center [323, 492] width 33 height 40
click at [1376, 491] on link "Download" at bounding box center [1388, 491] width 105 height 26
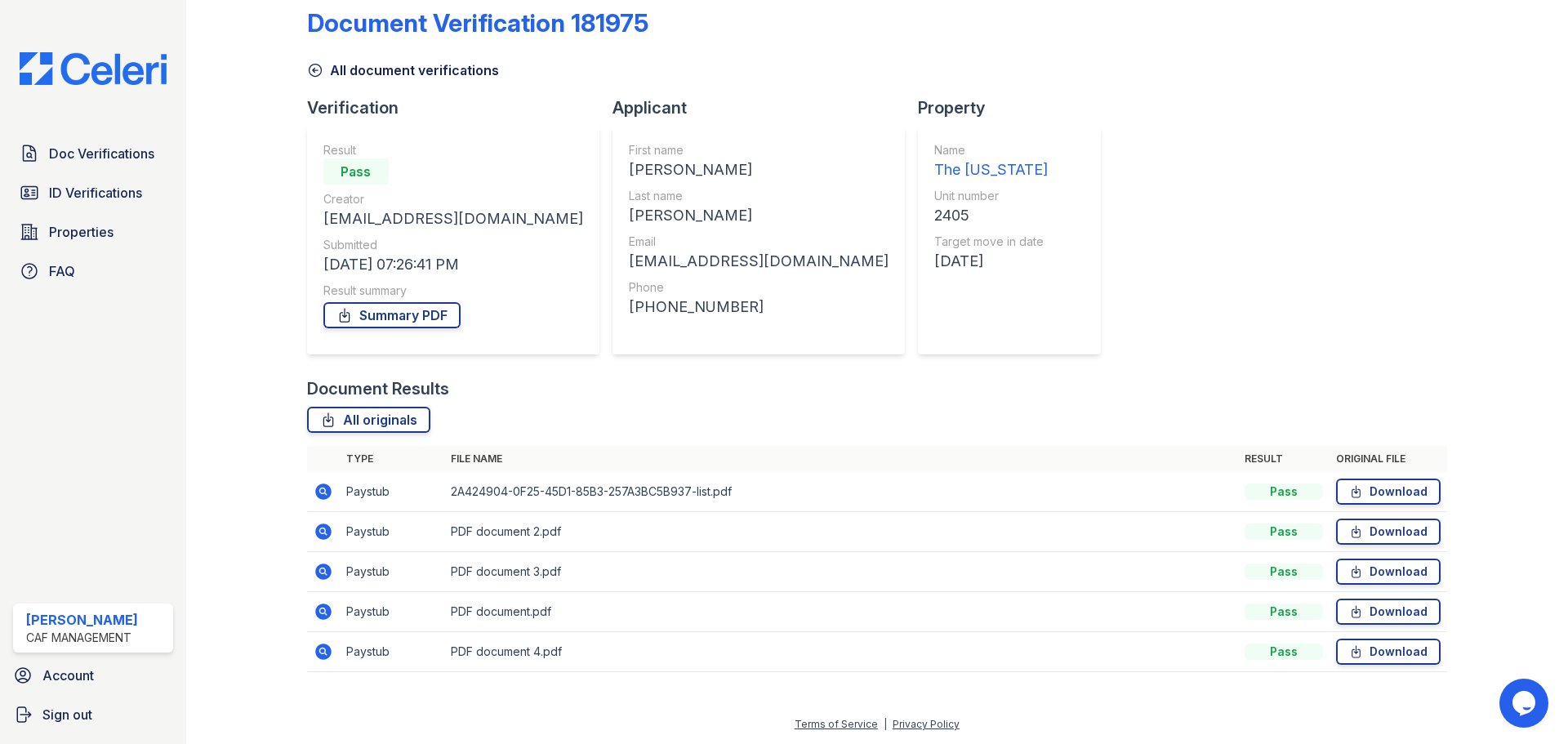
click at [325, 528] on icon at bounding box center [324, 531] width 16 height 16
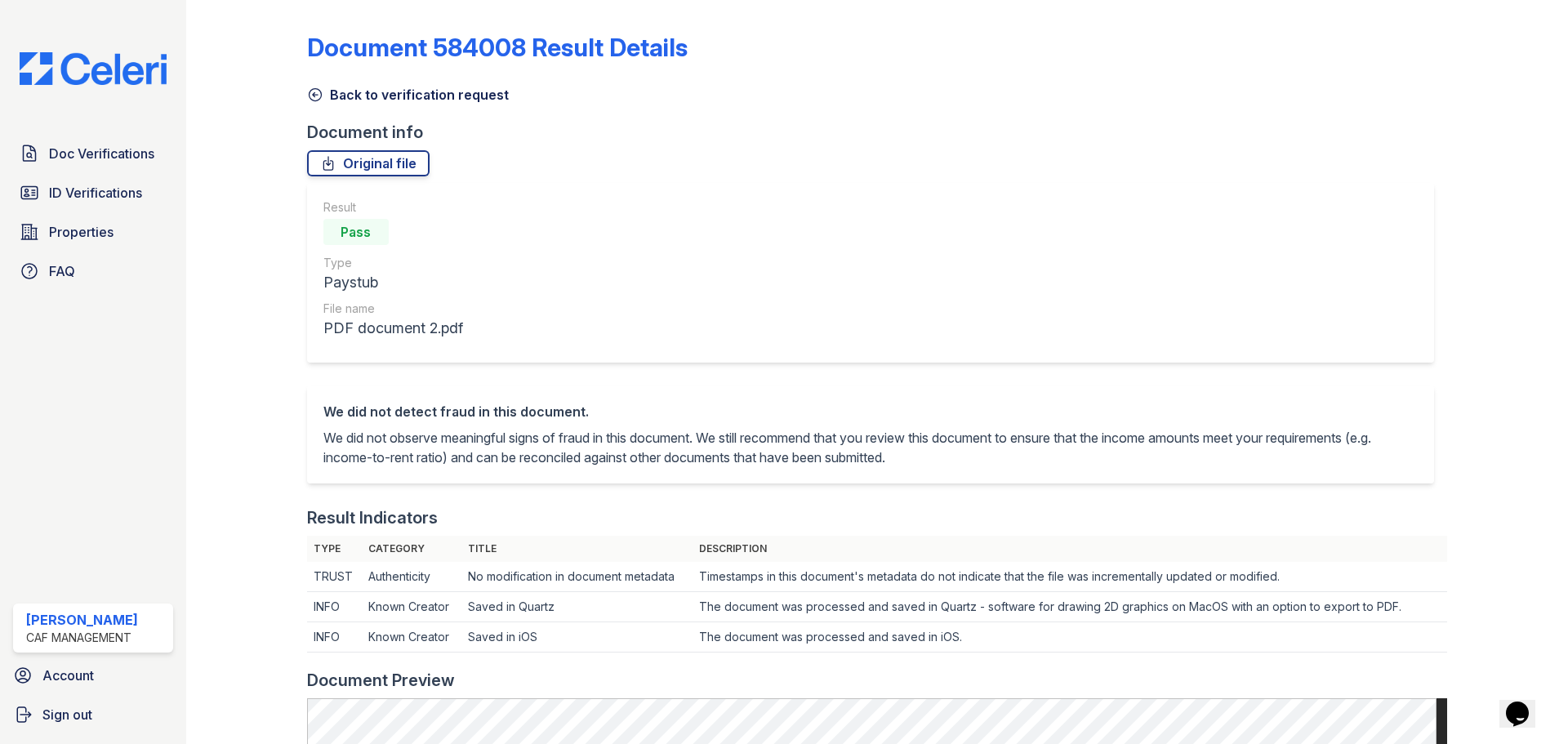
click at [320, 92] on icon at bounding box center [315, 95] width 16 height 16
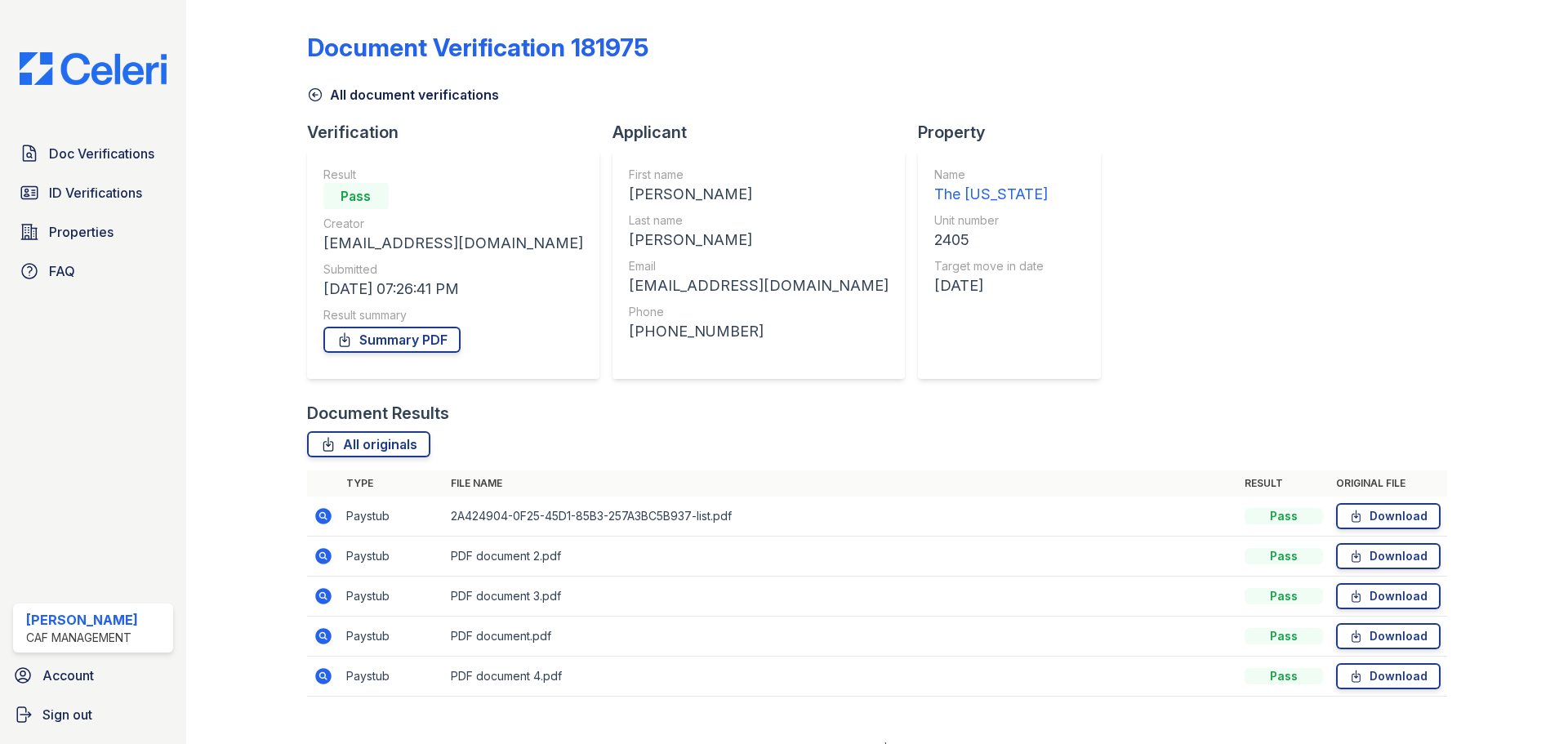
click at [324, 80] on div "All document verifications" at bounding box center [876, 89] width 1140 height 29
click at [311, 89] on icon at bounding box center [315, 95] width 16 height 16
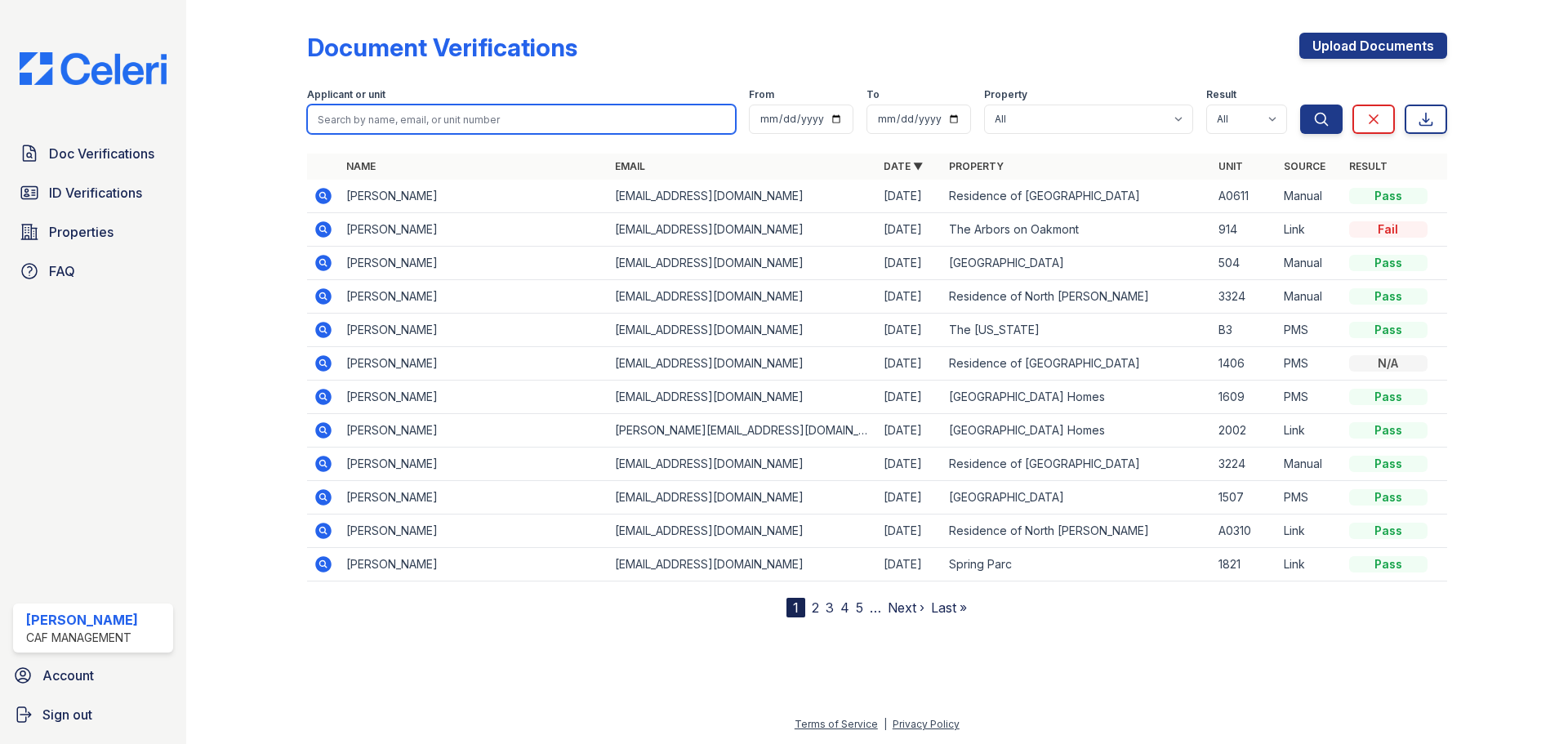
click at [476, 121] on input "search" at bounding box center [520, 119] width 428 height 29
type input "[PERSON_NAME]"
click at [1300, 105] on button "Search" at bounding box center [1321, 119] width 43 height 29
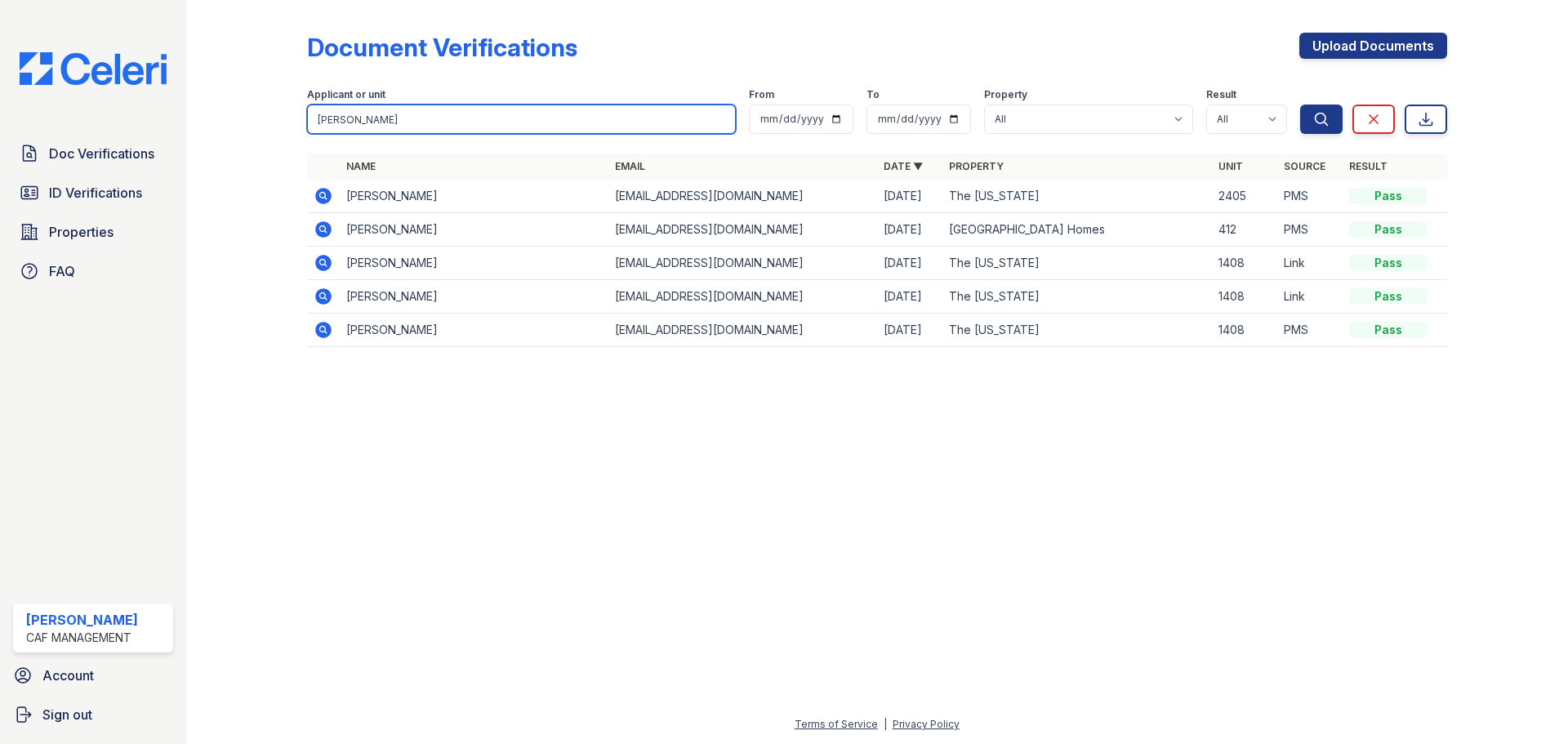
click at [528, 119] on input "[PERSON_NAME]" at bounding box center [520, 119] width 428 height 29
type input "eduardo"
click at [1300, 105] on button "Search" at bounding box center [1321, 119] width 43 height 29
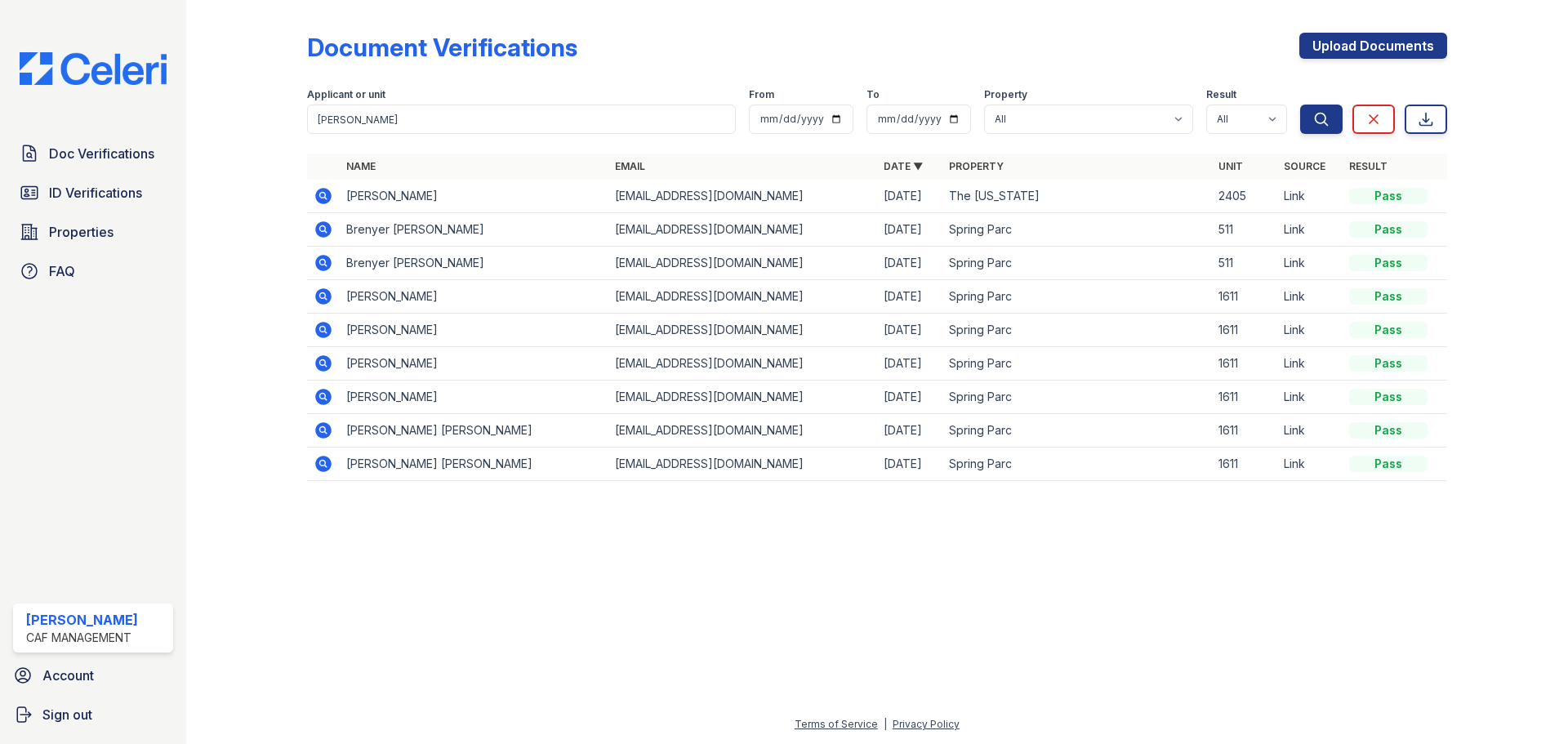
click at [329, 195] on icon at bounding box center [324, 196] width 16 height 16
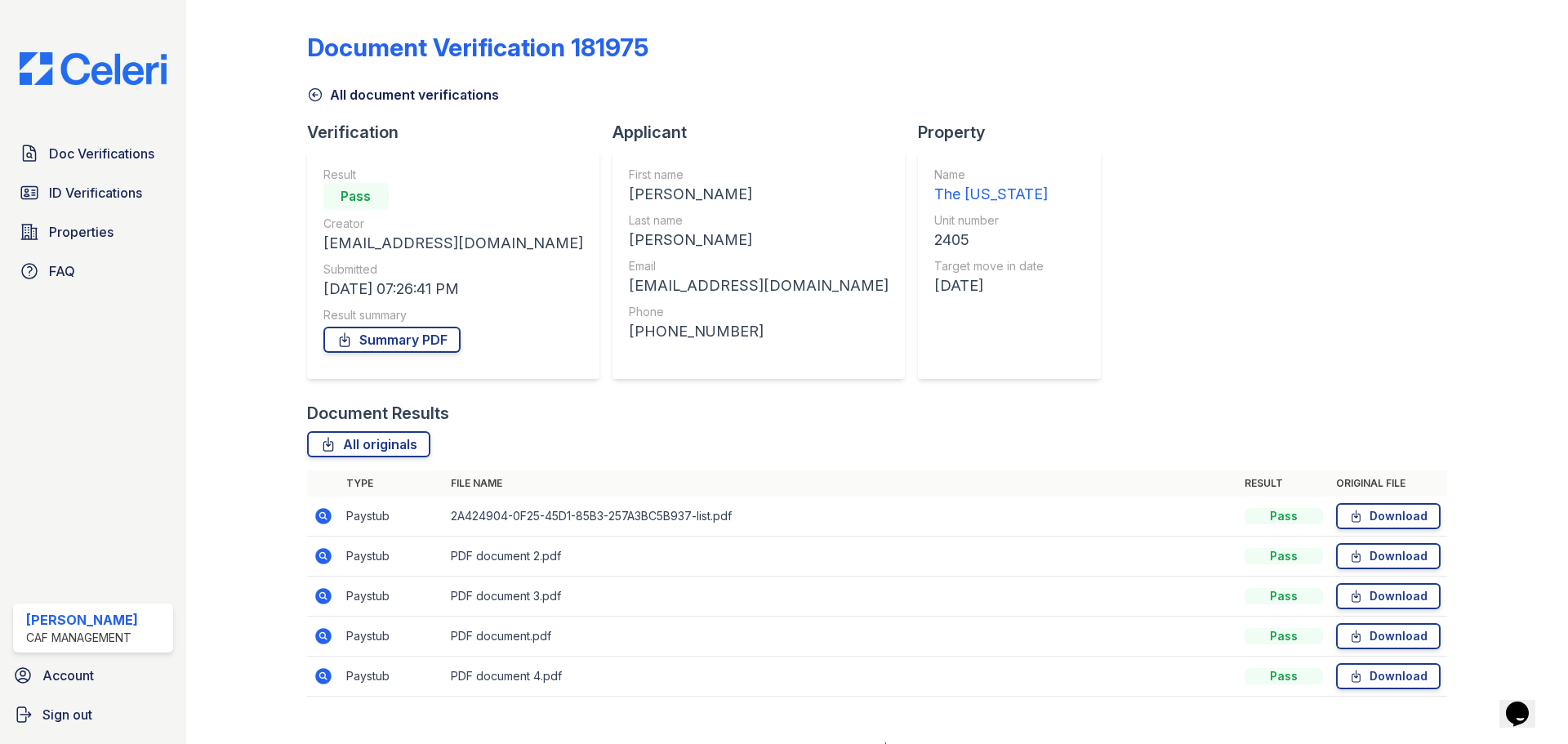
click at [325, 515] on icon at bounding box center [324, 516] width 16 height 16
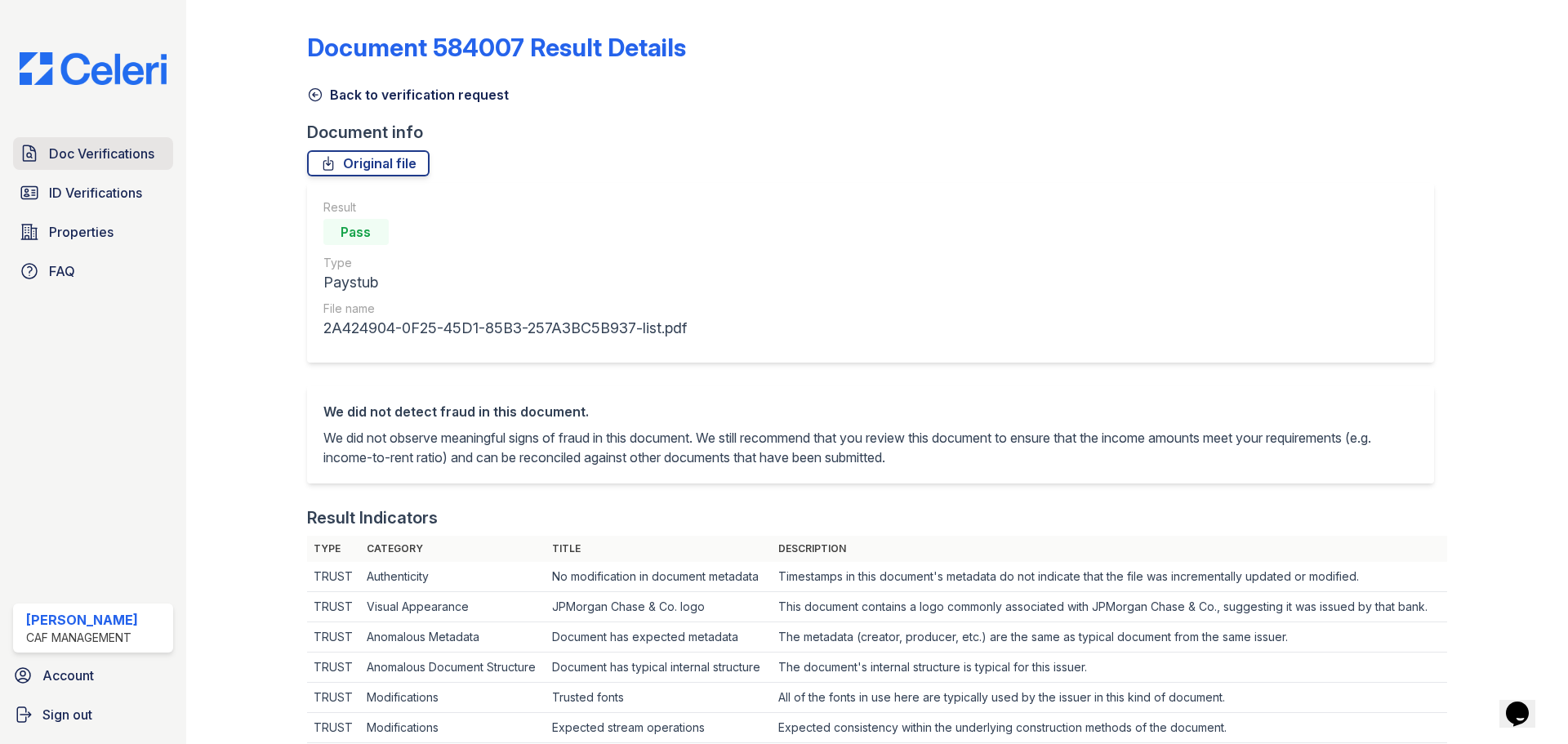
click at [132, 153] on span "Doc Verifications" at bounding box center [101, 154] width 105 height 20
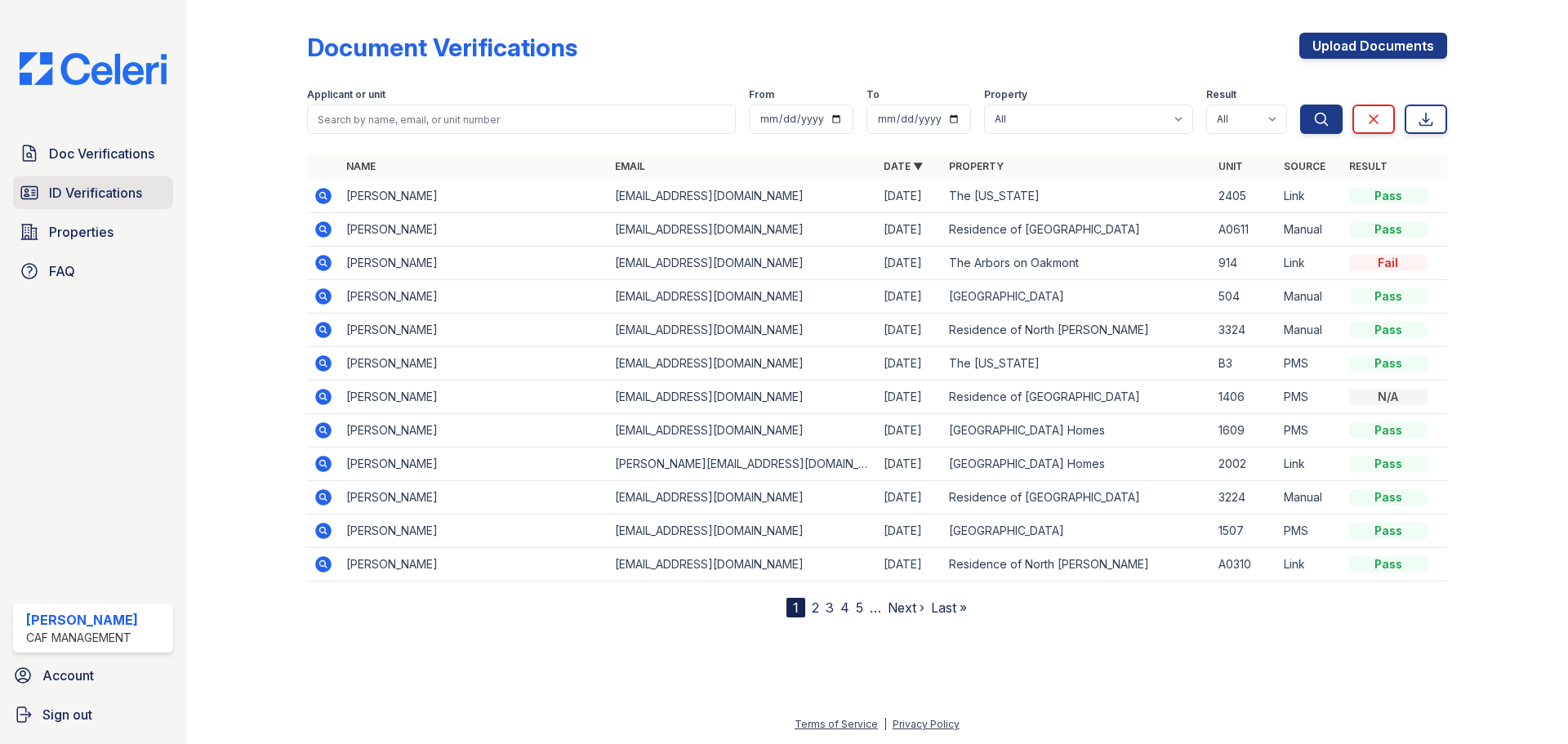
click at [96, 195] on span "ID Verifications" at bounding box center [95, 193] width 93 height 20
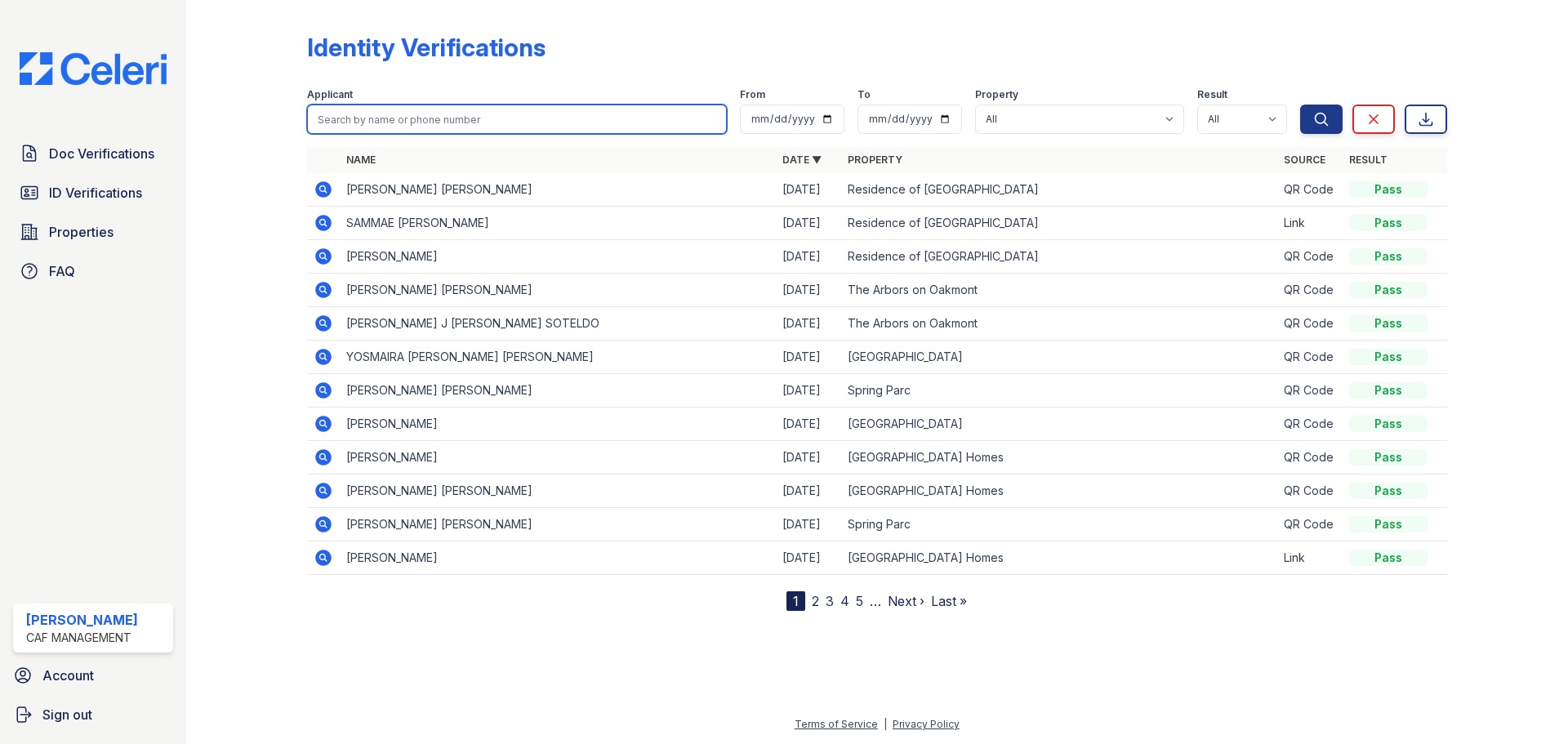
click at [422, 113] on input "search" at bounding box center [516, 119] width 419 height 29
click at [326, 193] on icon at bounding box center [324, 190] width 20 height 20
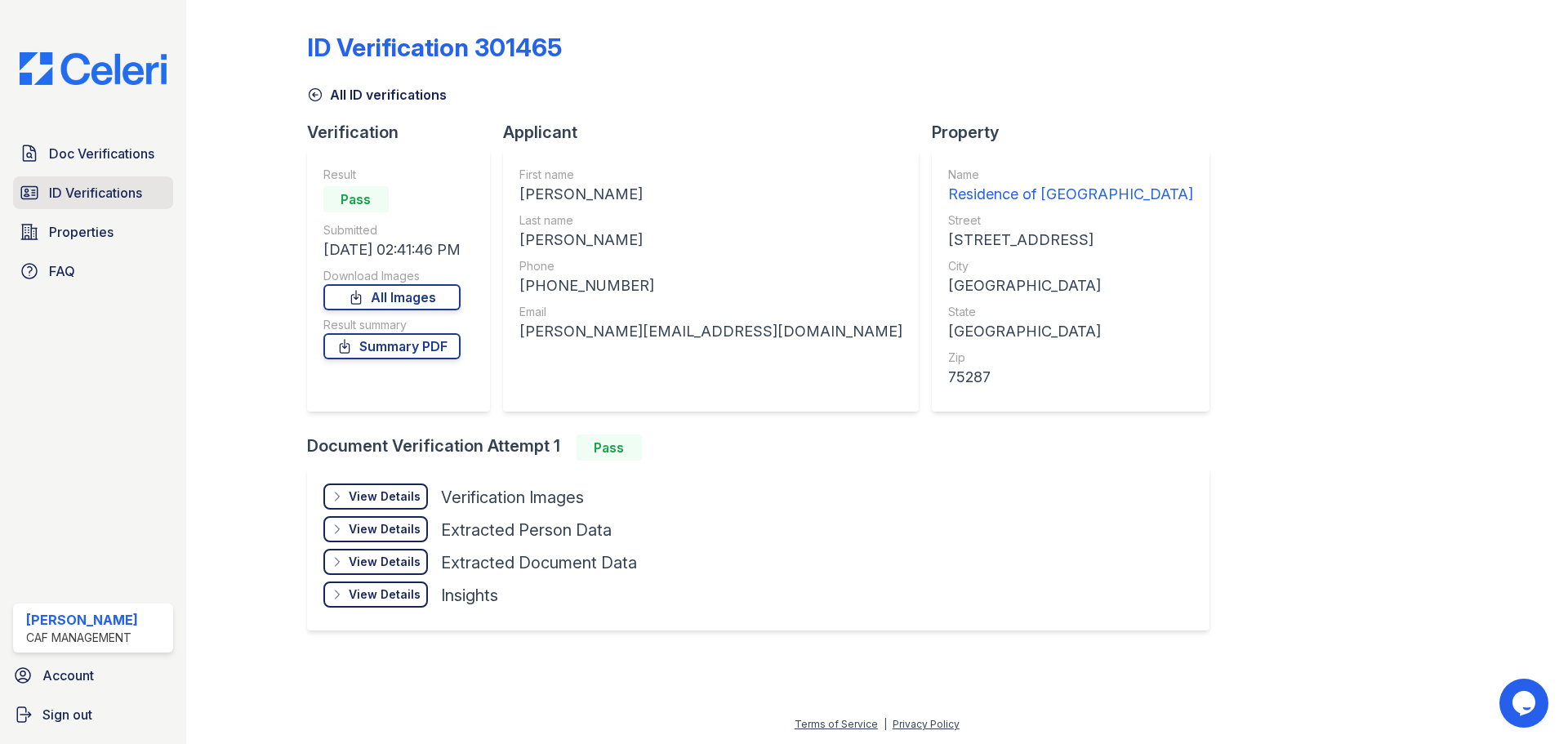
click at [83, 191] on span "ID Verifications" at bounding box center [95, 193] width 93 height 20
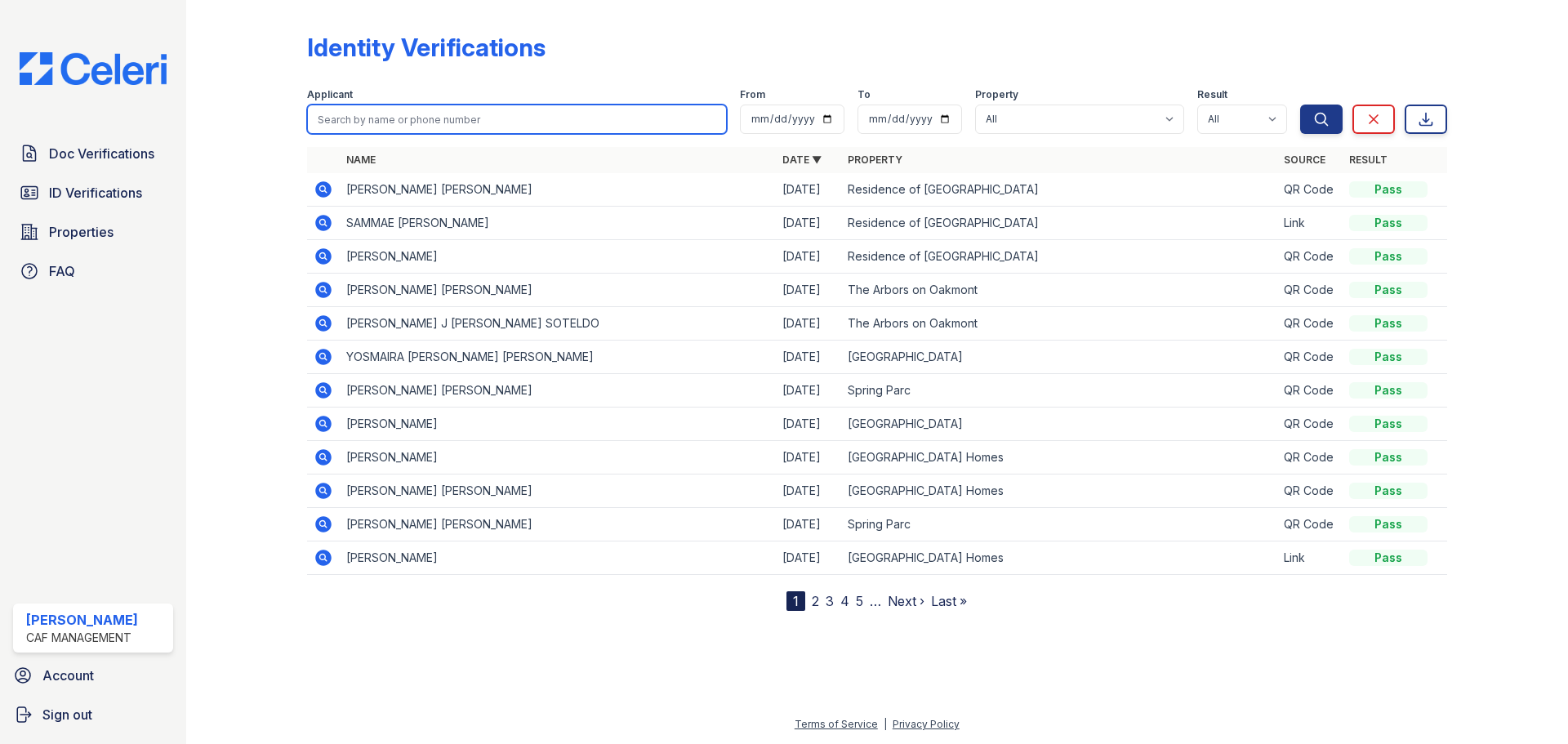
click at [404, 107] on input "search" at bounding box center [516, 119] width 419 height 29
type input "eduardo"
click at [1300, 105] on button "Search" at bounding box center [1321, 119] width 43 height 29
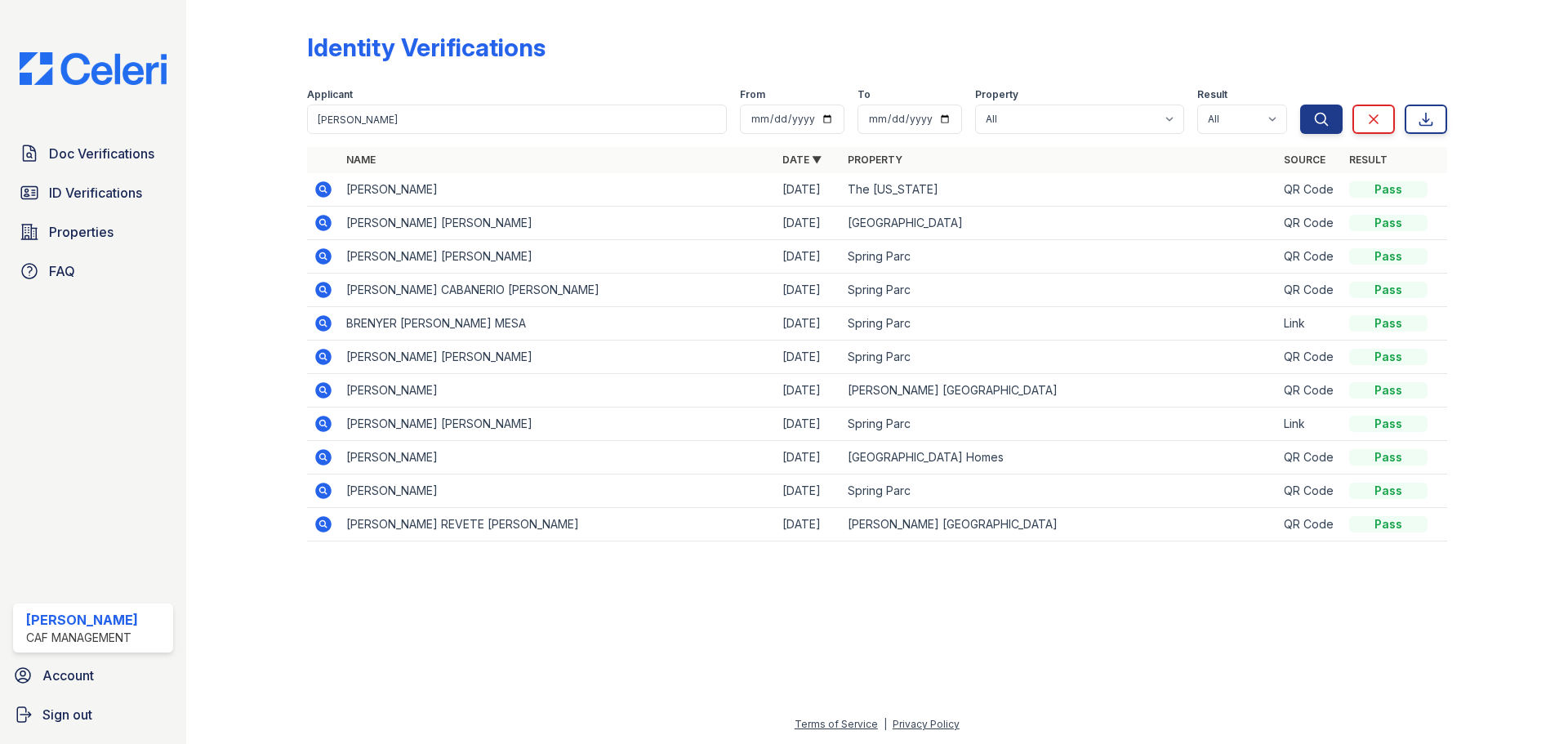
click at [318, 186] on icon at bounding box center [324, 190] width 16 height 16
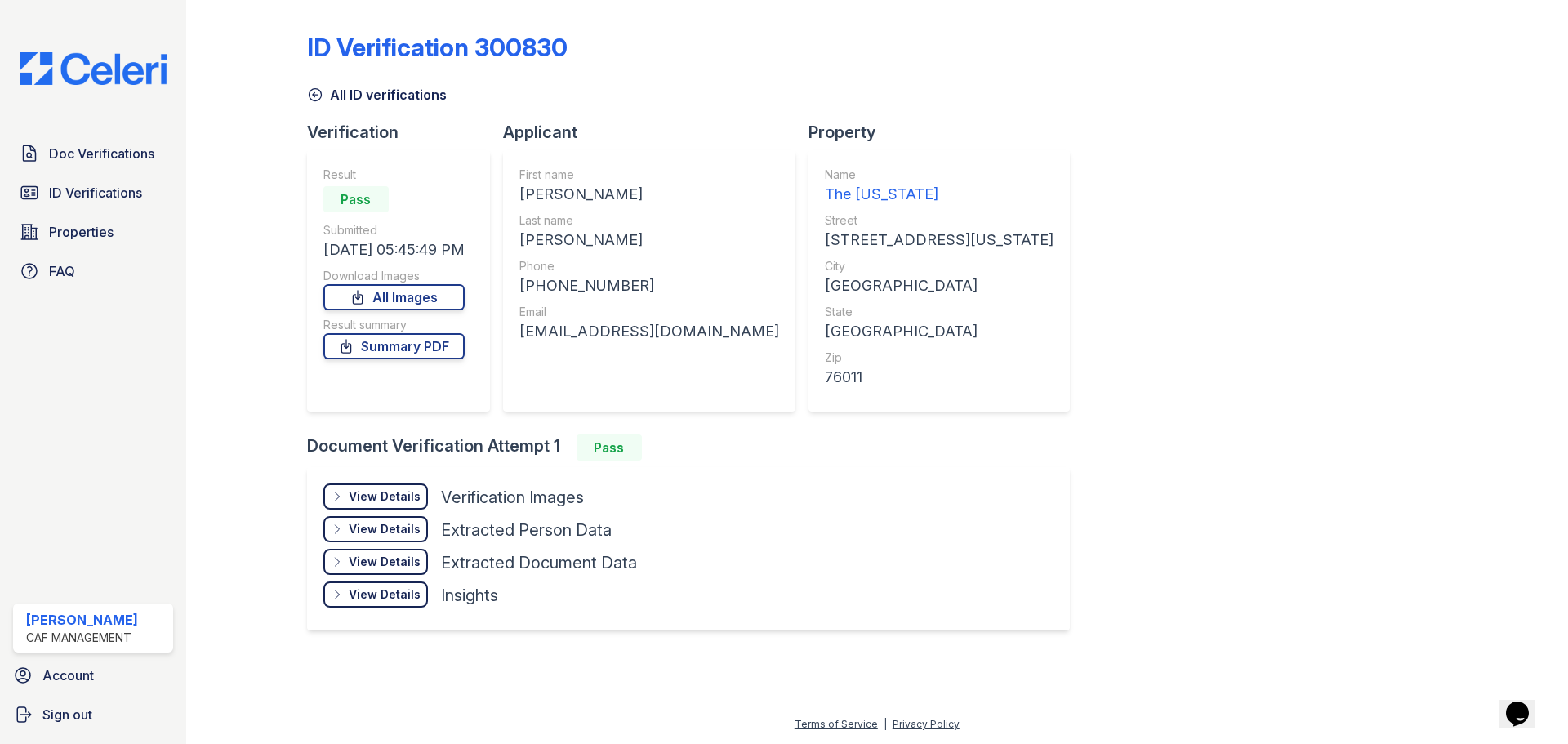
click at [374, 490] on div "View Details" at bounding box center [385, 496] width 72 height 16
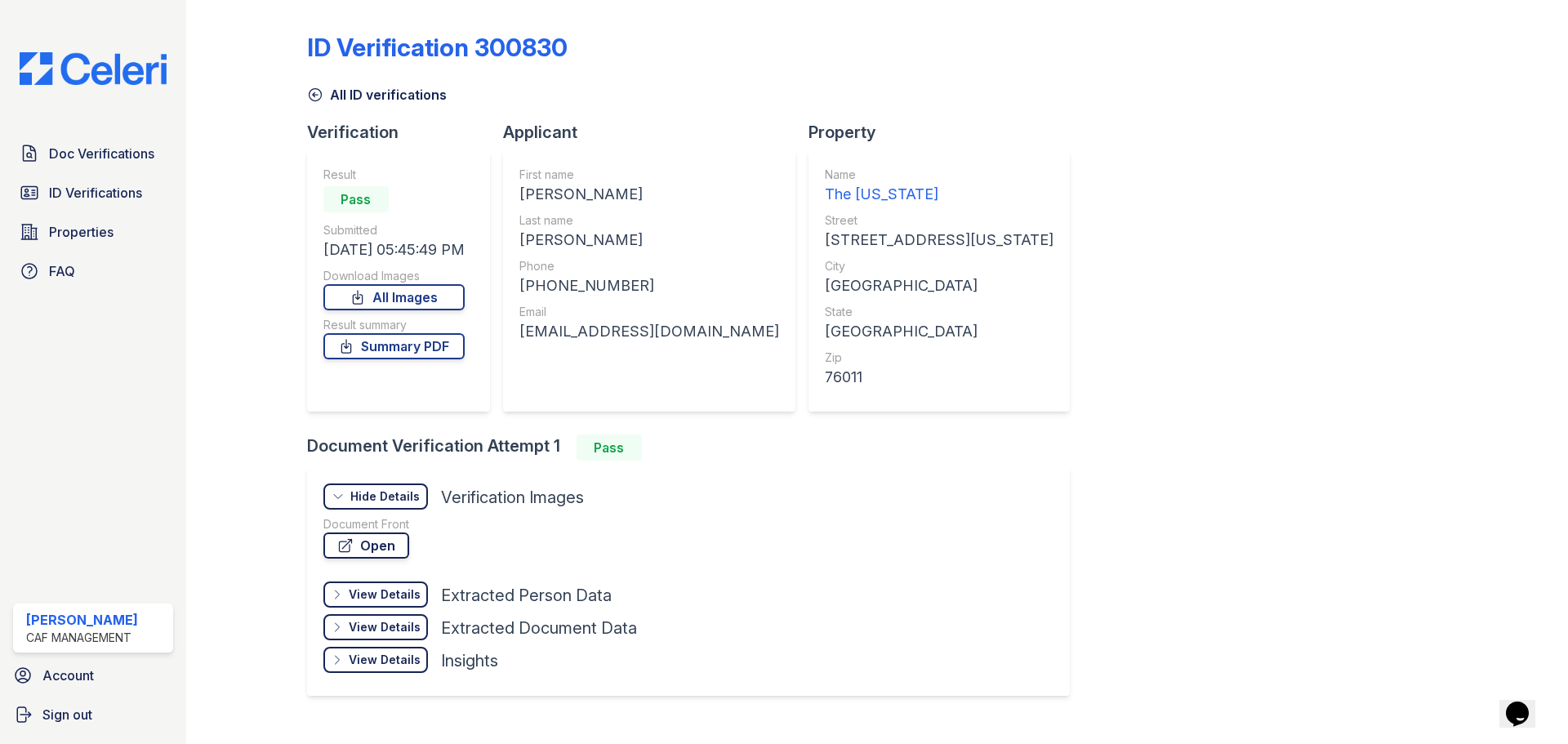
click at [384, 546] on link "Open" at bounding box center [367, 545] width 86 height 26
